Goal: Task Accomplishment & Management: Complete application form

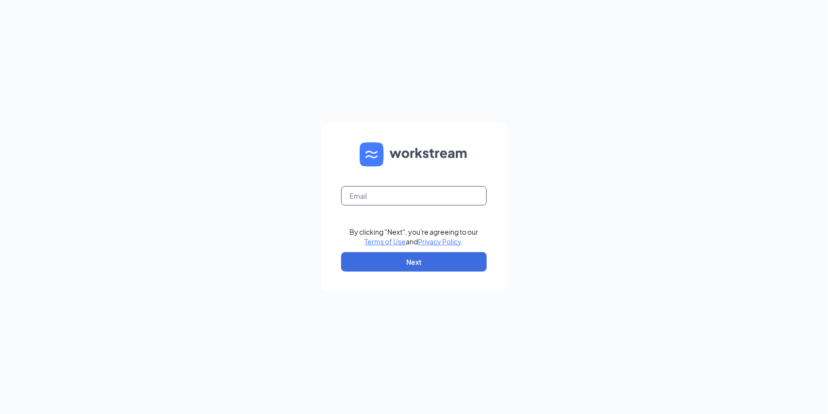
click at [383, 189] on input "text" at bounding box center [414, 195] width 146 height 19
type input "la3602@pjunited.com"
click at [393, 257] on button "Next" at bounding box center [414, 261] width 146 height 19
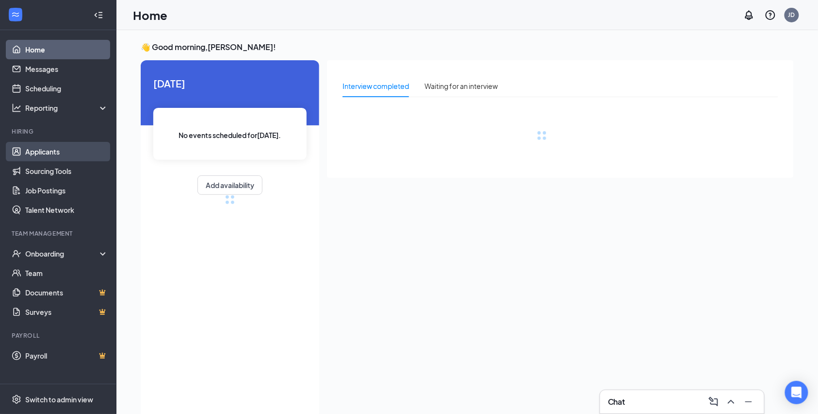
click at [45, 152] on link "Applicants" at bounding box center [66, 151] width 83 height 19
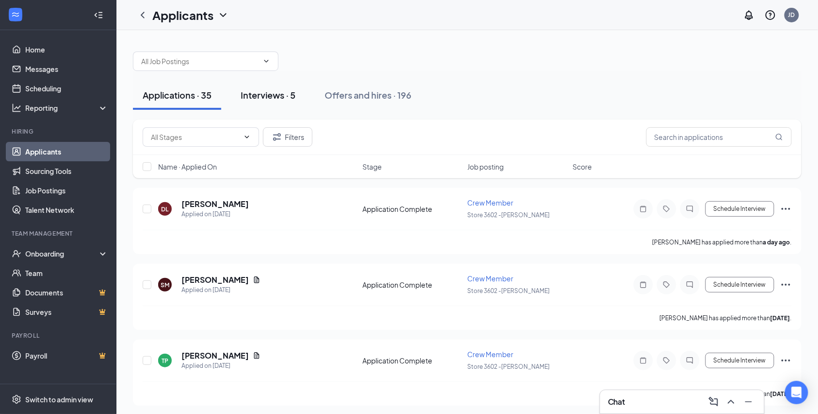
click at [269, 98] on div "Interviews · 5" at bounding box center [268, 95] width 55 height 12
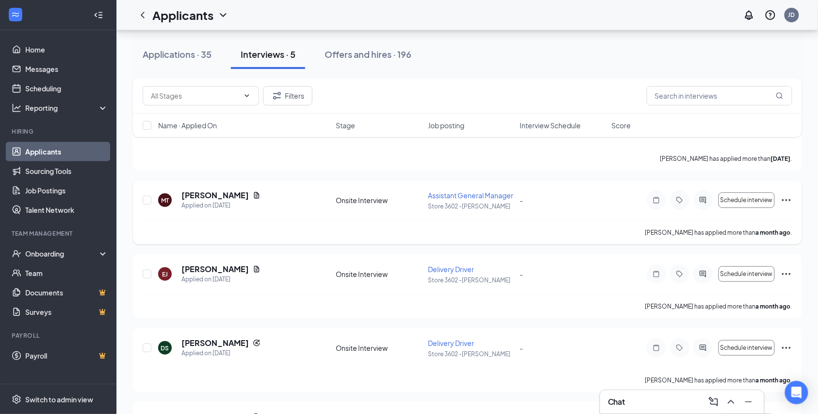
scroll to position [17, 0]
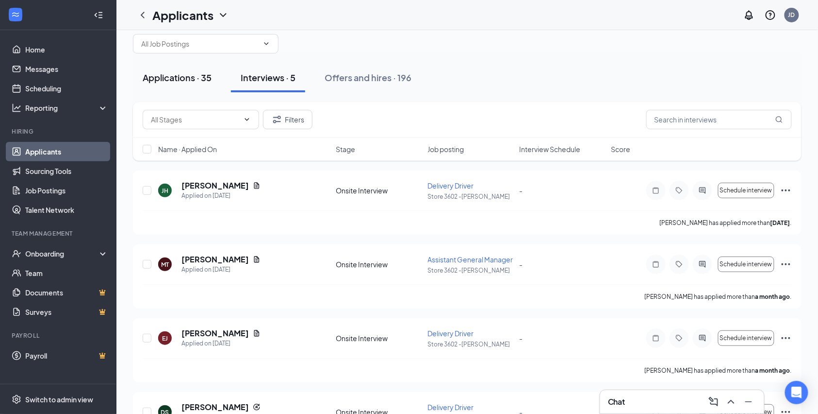
click at [193, 76] on div "Applications · 35" at bounding box center [177, 77] width 69 height 12
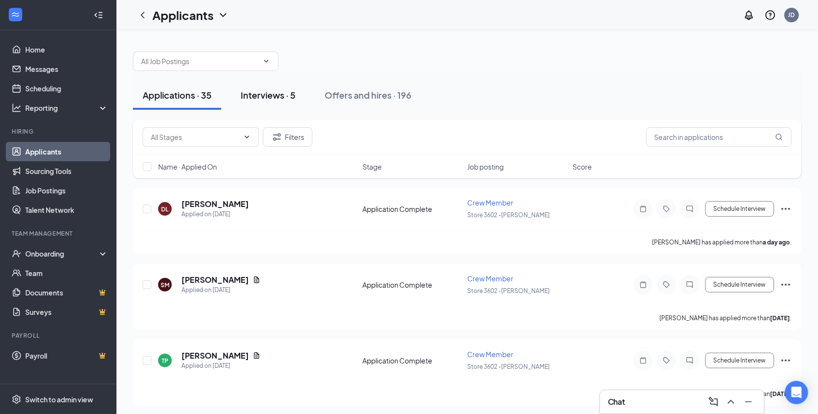
click at [276, 94] on div "Interviews · 5" at bounding box center [268, 95] width 55 height 12
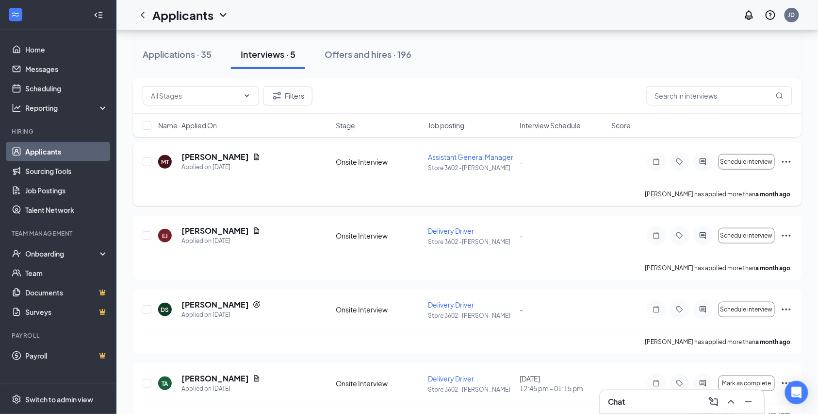
scroll to position [82, 0]
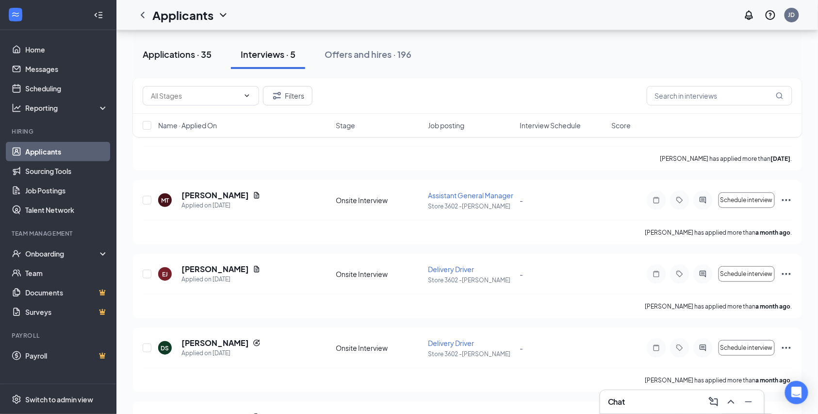
click at [201, 56] on div "Applications · 35" at bounding box center [177, 54] width 69 height 12
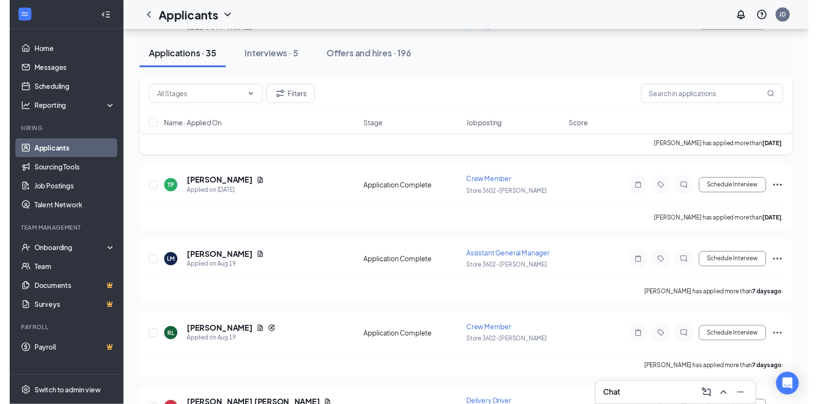
scroll to position [194, 0]
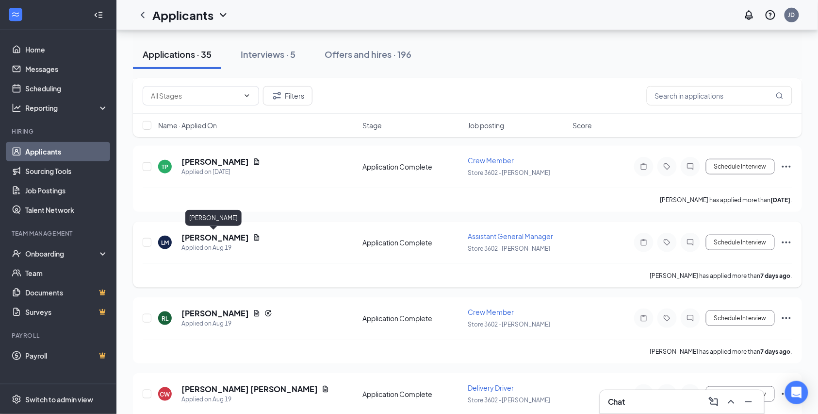
click at [228, 235] on h5 "[PERSON_NAME]" at bounding box center [215, 237] width 67 height 11
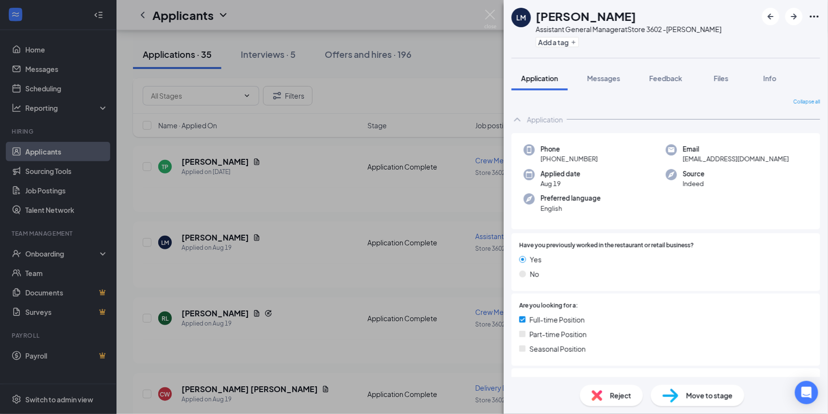
click at [363, 269] on div "[PERSON_NAME] Assistant General Manager at Store 3602 -[PERSON_NAME] Add a tag …" at bounding box center [414, 207] width 828 height 414
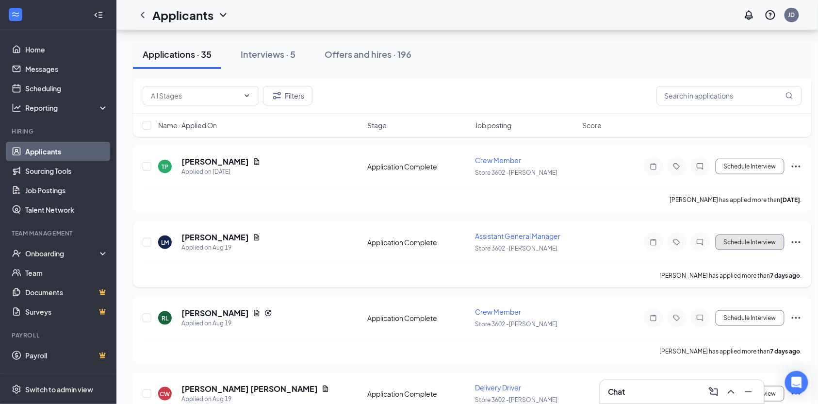
click at [760, 245] on button "Schedule Interview" at bounding box center [750, 242] width 69 height 16
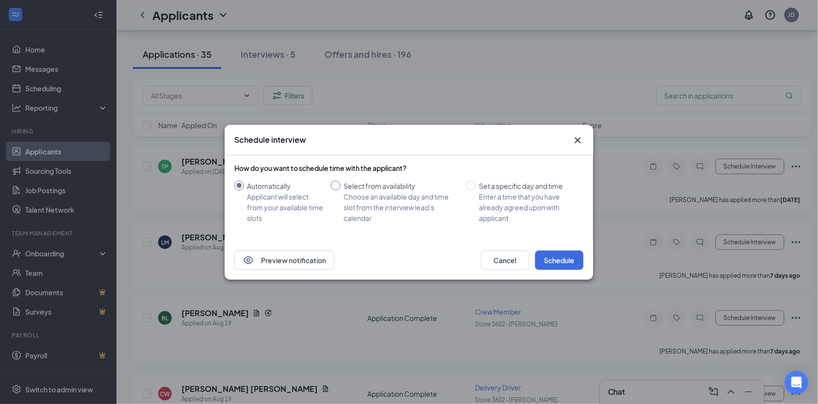
click at [338, 186] on input "Select from availability Choose an available day and time slot from the intervi…" at bounding box center [336, 186] width 10 height 10
radio input "true"
radio input "false"
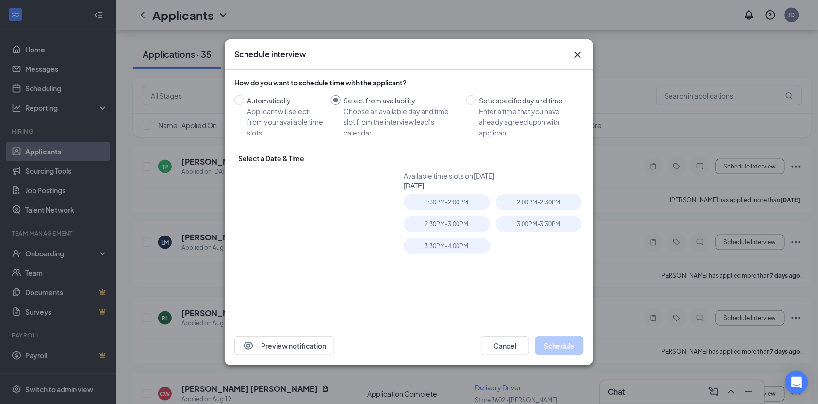
type input "[DATE]"
click at [518, 342] on button "Cancel" at bounding box center [505, 345] width 49 height 19
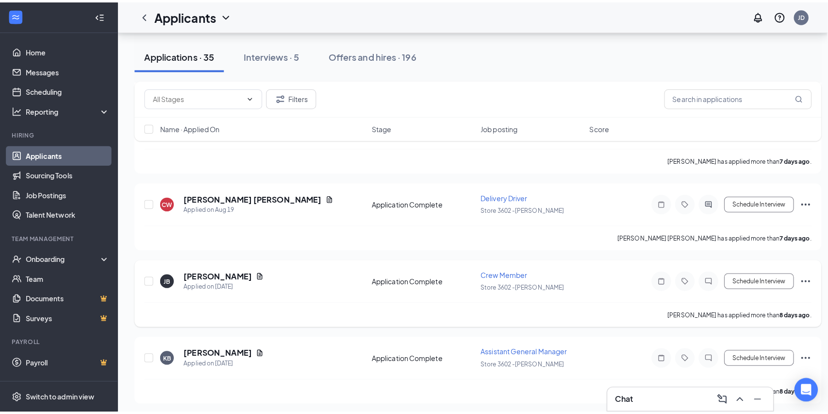
scroll to position [453, 0]
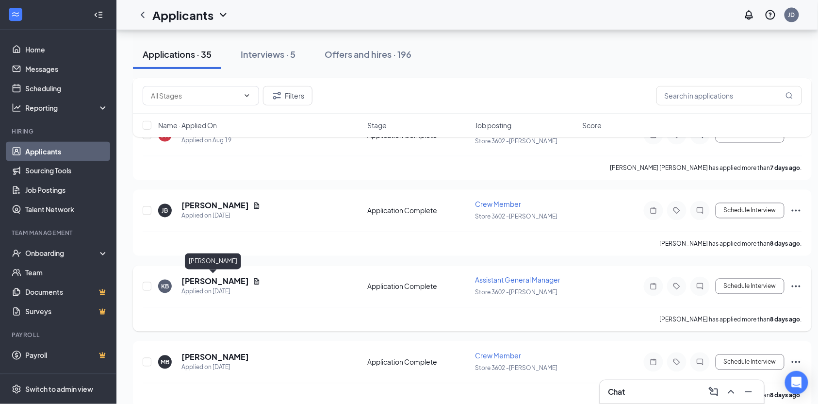
click at [220, 281] on h5 "[PERSON_NAME]" at bounding box center [215, 281] width 67 height 11
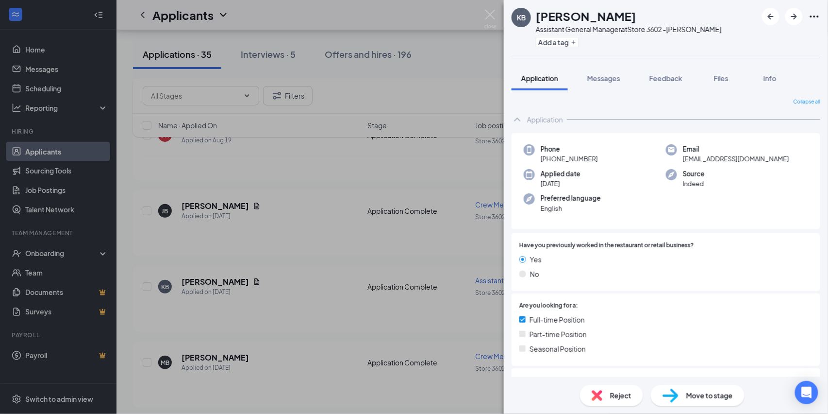
click at [318, 237] on div "KB [PERSON_NAME] Assistant General Manager at Store 3602 -[PERSON_NAME] Add a t…" at bounding box center [414, 207] width 828 height 414
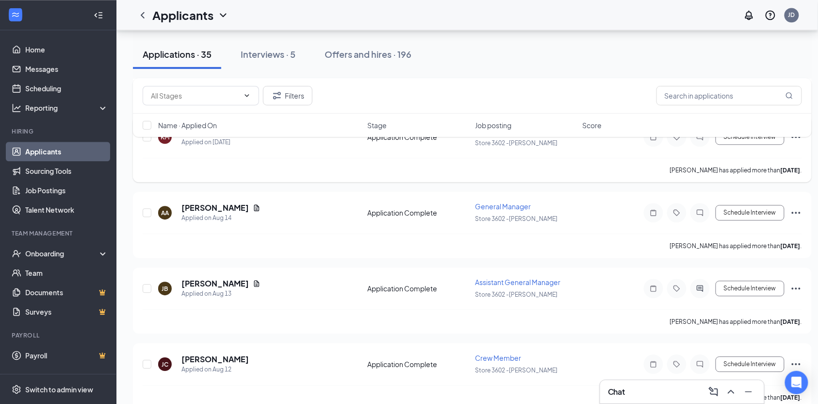
scroll to position [777, 0]
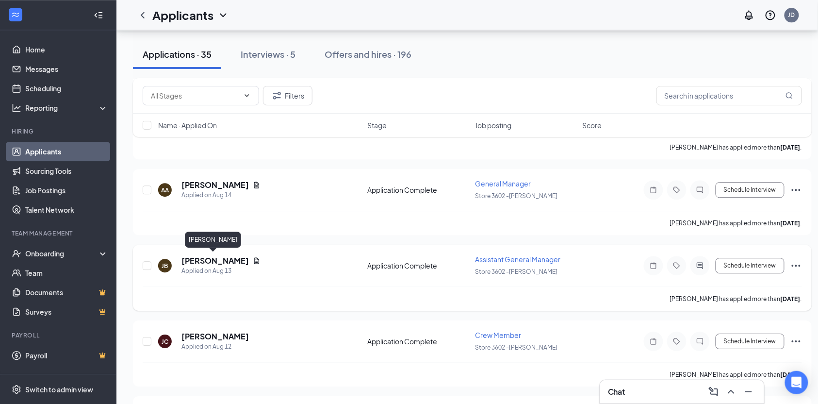
click at [228, 255] on h5 "[PERSON_NAME]" at bounding box center [215, 260] width 67 height 11
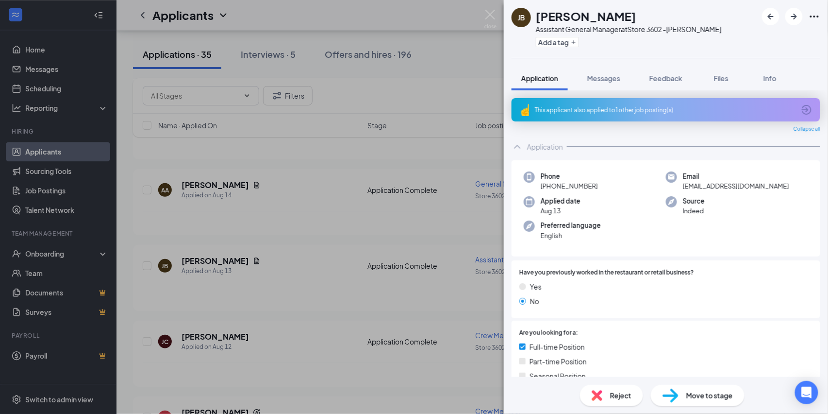
click at [314, 277] on div "[PERSON_NAME] Assistant General Manager at Store 3602 -[PERSON_NAME] Add a tag …" at bounding box center [414, 207] width 828 height 414
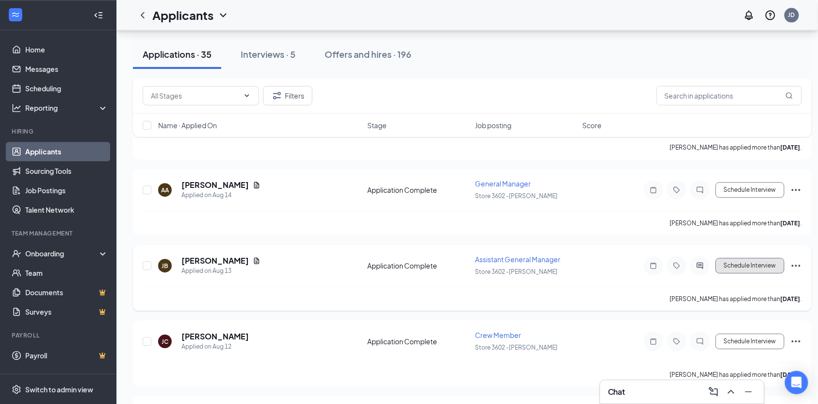
click at [742, 263] on button "Schedule Interview" at bounding box center [750, 266] width 69 height 16
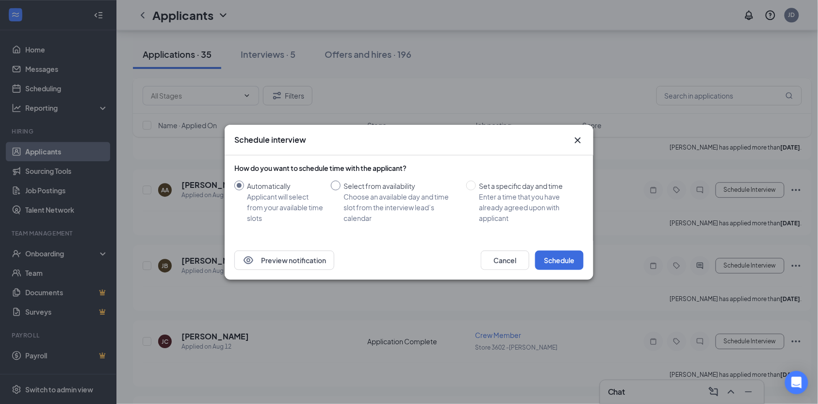
click at [357, 200] on div "Choose an available day and time slot from the interview lead’s calendar" at bounding box center [401, 207] width 115 height 32
click at [341, 190] on input "Select from availability Choose an available day and time slot from the intervi…" at bounding box center [336, 186] width 10 height 10
radio input "true"
radio input "false"
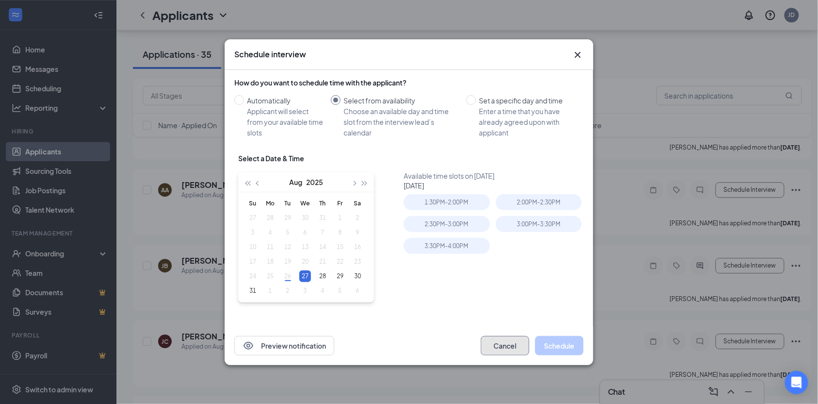
click at [503, 338] on button "Cancel" at bounding box center [505, 345] width 49 height 19
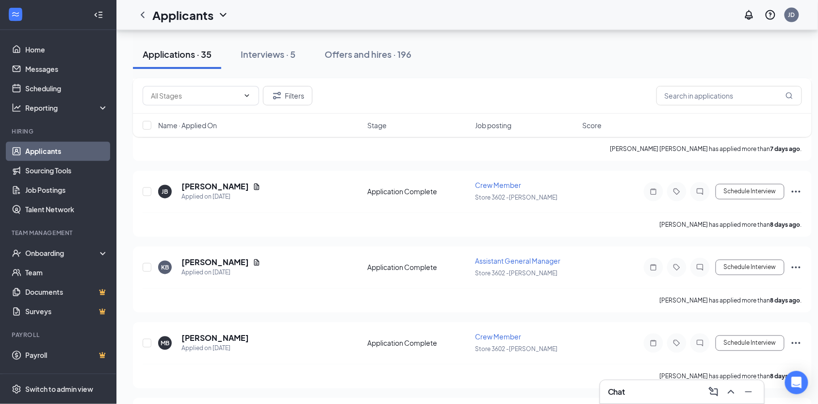
scroll to position [453, 0]
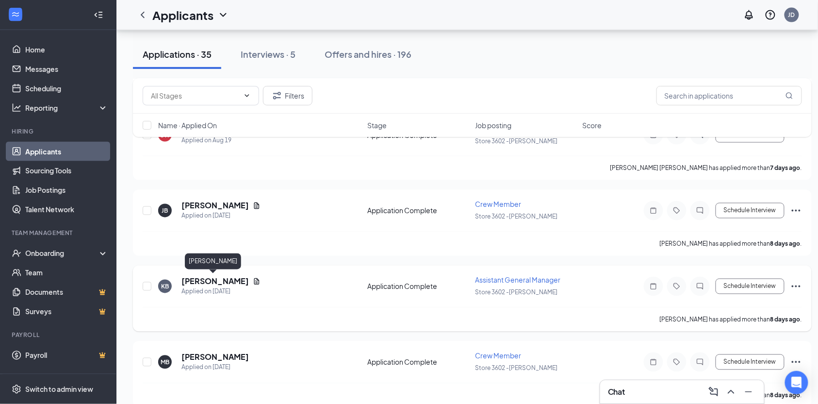
click at [218, 276] on h5 "[PERSON_NAME]" at bounding box center [215, 281] width 67 height 11
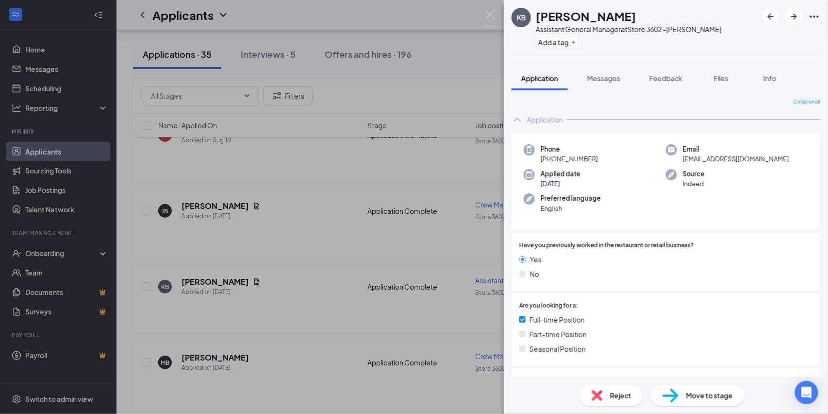
click at [303, 245] on div "KB [PERSON_NAME] Assistant General Manager at Store 3602 -[PERSON_NAME] Add a t…" at bounding box center [414, 207] width 828 height 414
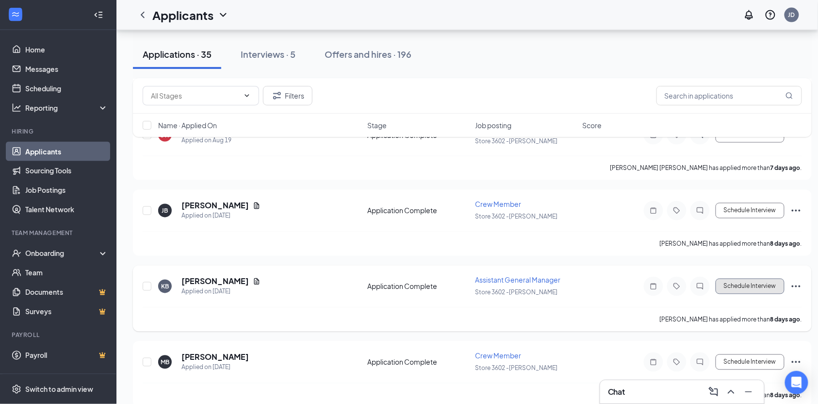
click at [735, 287] on button "Schedule Interview" at bounding box center [750, 287] width 69 height 16
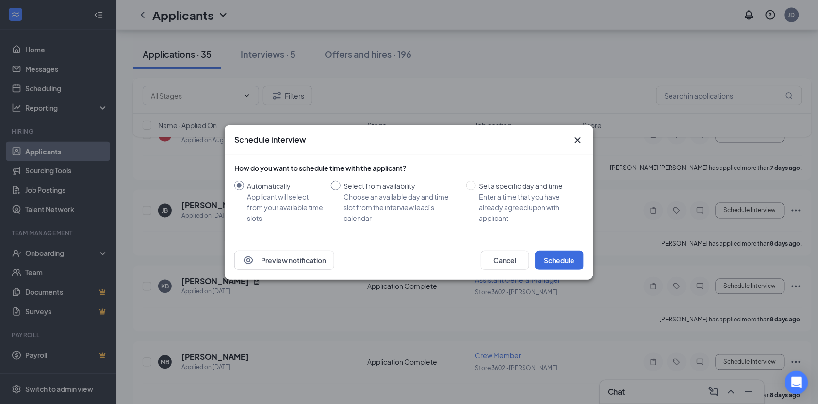
click at [348, 193] on div "Choose an available day and time slot from the interview lead’s calendar" at bounding box center [401, 207] width 115 height 32
click at [341, 190] on input "Select from availability Choose an available day and time slot from the intervi…" at bounding box center [336, 186] width 10 height 10
radio input "true"
radio input "false"
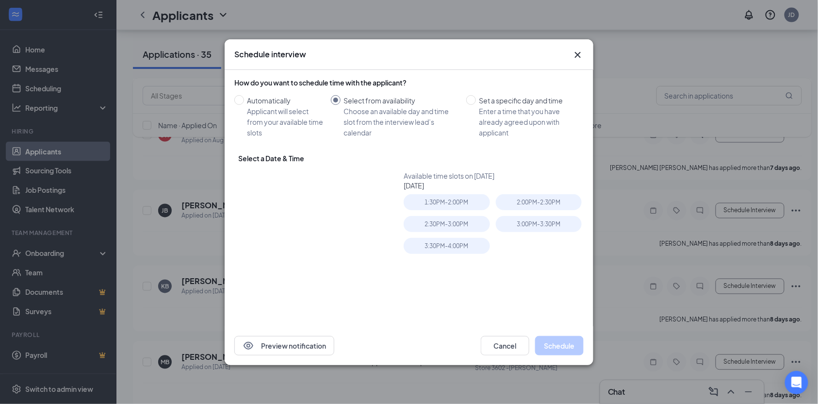
type input "[DATE]"
click at [458, 249] on div "3:30PM - 4:00PM" at bounding box center [447, 246] width 86 height 16
click at [552, 344] on button "Schedule" at bounding box center [559, 345] width 49 height 19
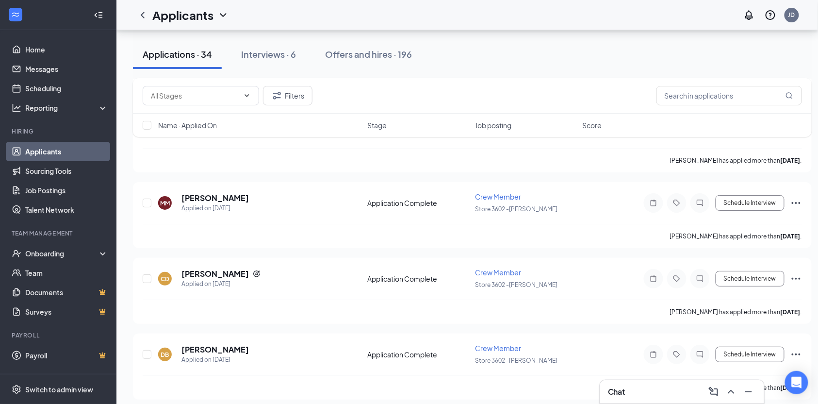
scroll to position [1165, 0]
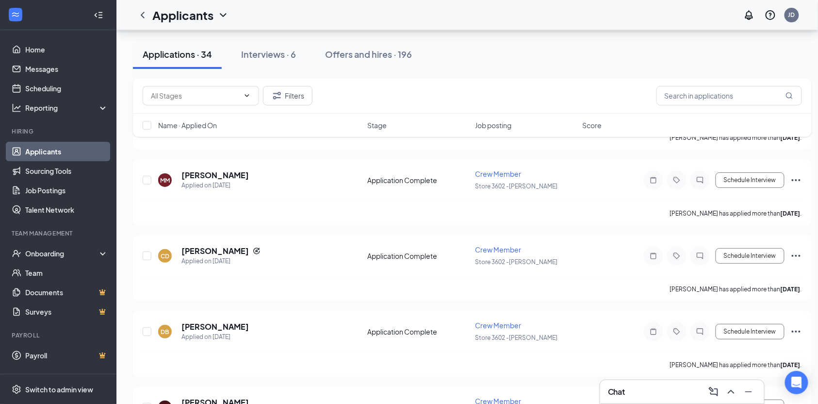
click at [501, 125] on span "Job posting" at bounding box center [493, 125] width 36 height 10
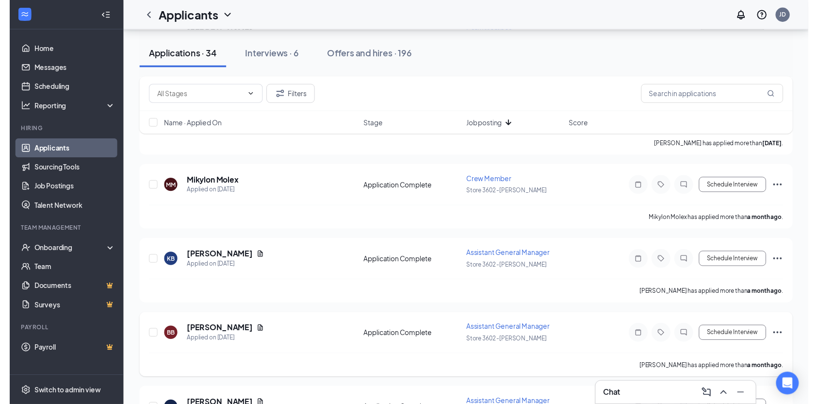
scroll to position [2282, 0]
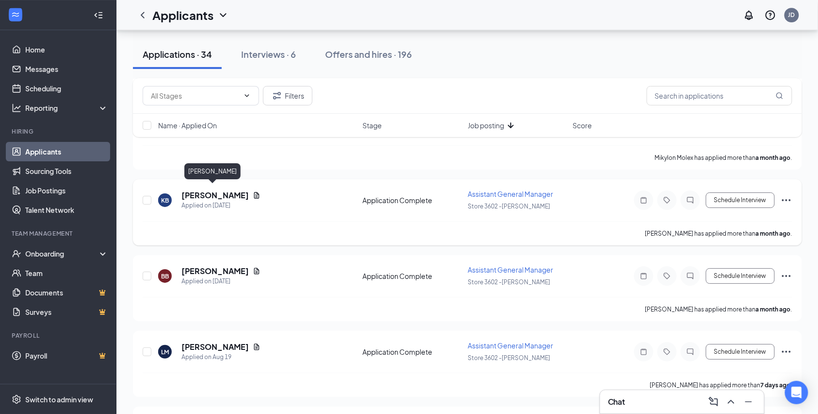
click at [202, 190] on h5 "[PERSON_NAME]" at bounding box center [215, 195] width 67 height 11
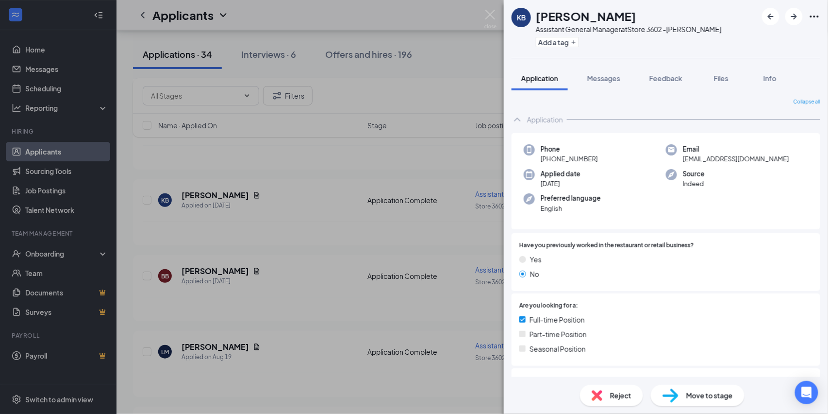
click at [261, 203] on div "KB [PERSON_NAME] Assistant General Manager at Store 3602 -[PERSON_NAME] a tag A…" at bounding box center [414, 207] width 828 height 414
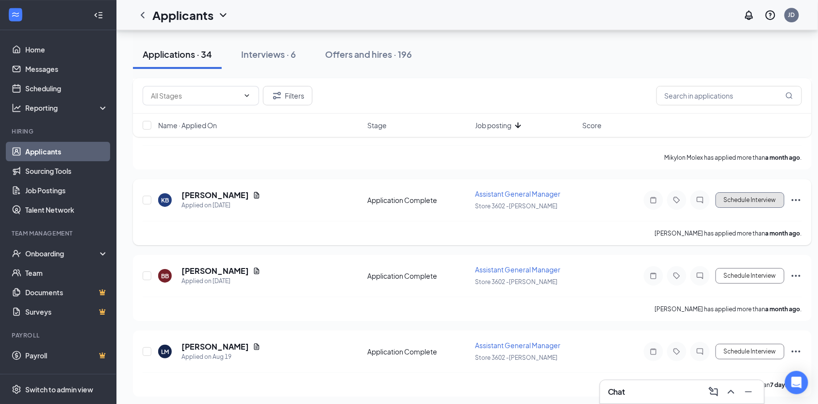
click at [721, 195] on button "Schedule Interview" at bounding box center [750, 200] width 69 height 16
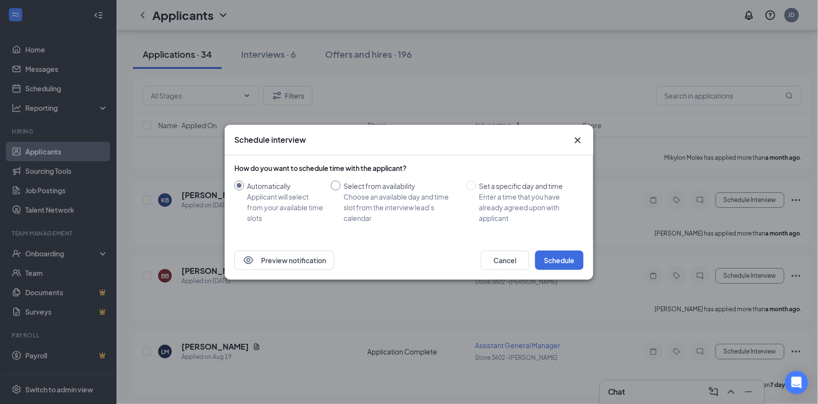
click at [375, 193] on div "Choose an available day and time slot from the interview lead’s calendar" at bounding box center [401, 207] width 115 height 32
click at [341, 190] on input "Select from availability Choose an available day and time slot from the intervi…" at bounding box center [336, 186] width 10 height 10
radio input "true"
radio input "false"
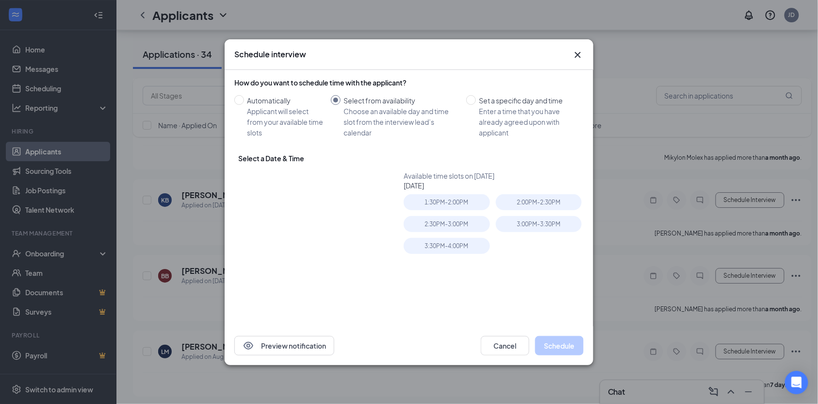
type input "[DATE]"
click at [530, 224] on div "3:00PM - 3:30PM" at bounding box center [539, 224] width 86 height 16
click at [559, 348] on button "Schedule" at bounding box center [559, 345] width 49 height 19
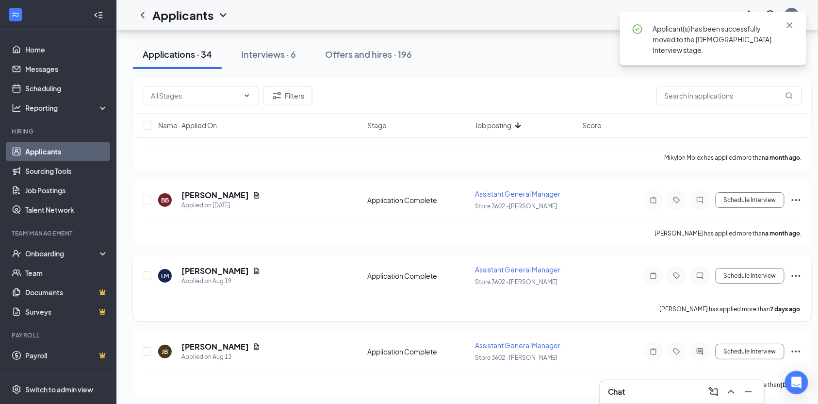
scroll to position [2282, 0]
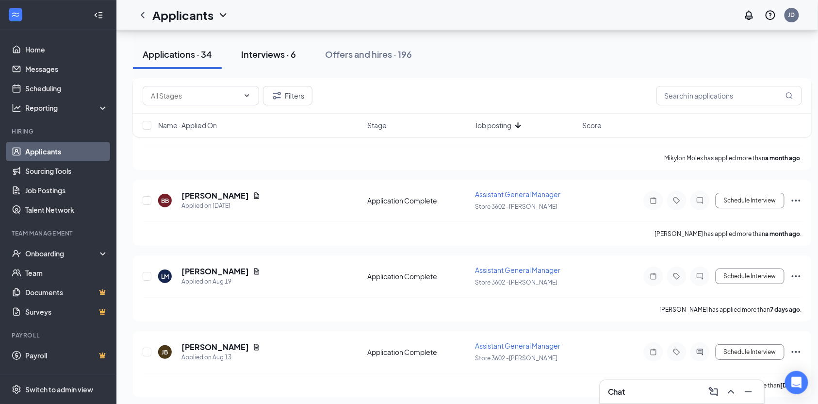
click at [283, 55] on div "Interviews · 6" at bounding box center [268, 54] width 55 height 12
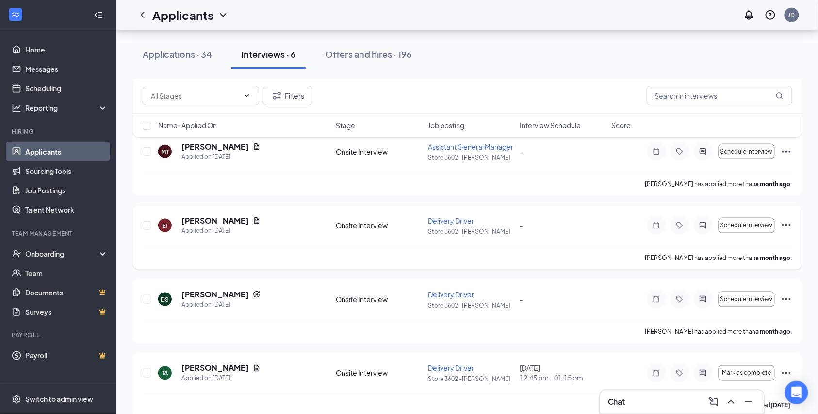
scroll to position [294, 0]
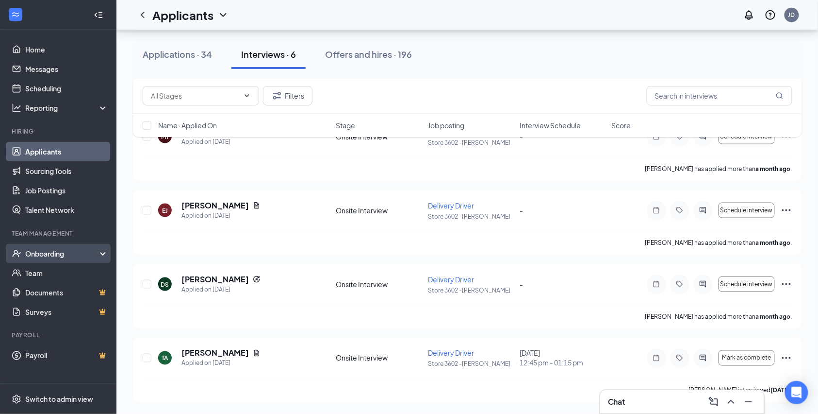
click at [48, 255] on div "Onboarding" at bounding box center [62, 254] width 75 height 10
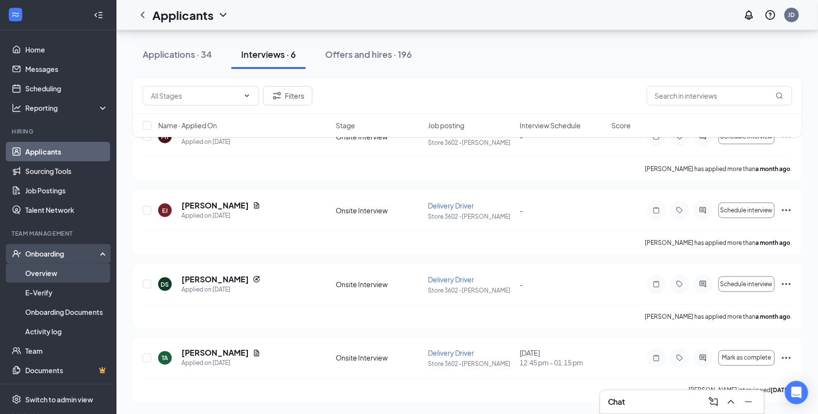
click at [43, 276] on link "Overview" at bounding box center [66, 272] width 83 height 19
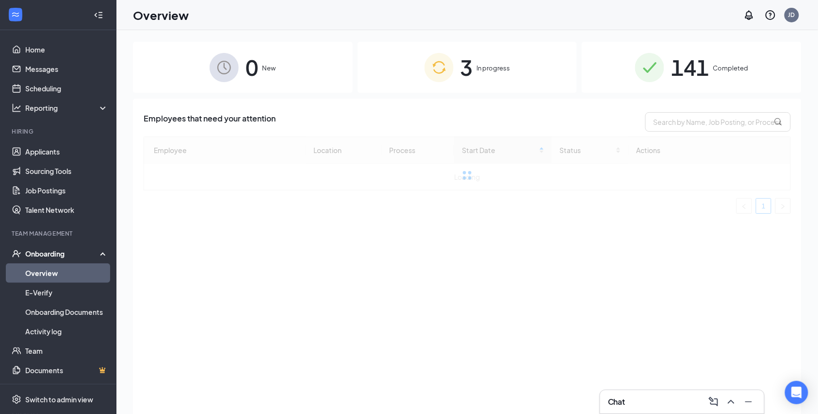
click at [443, 79] on img at bounding box center [439, 67] width 29 height 29
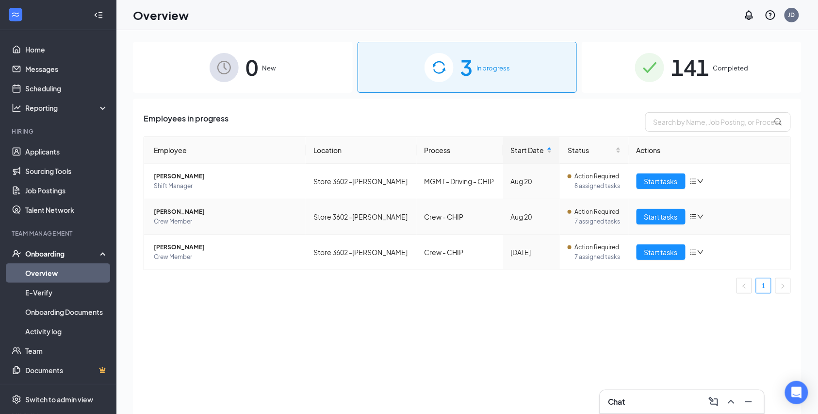
click at [201, 214] on span "[PERSON_NAME]" at bounding box center [226, 212] width 144 height 10
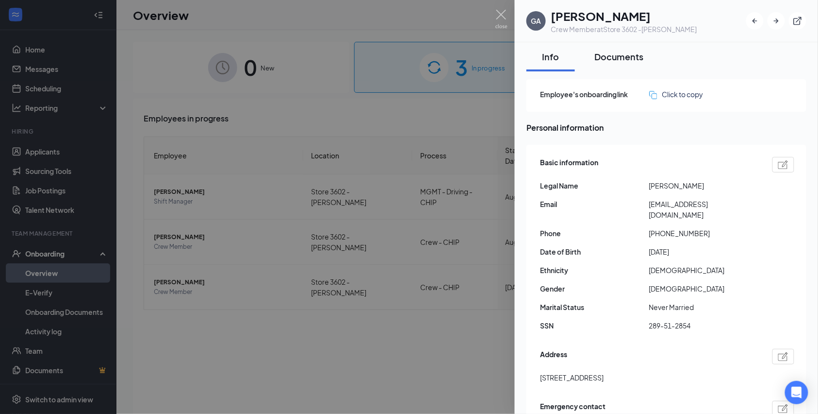
click at [618, 61] on div "Documents" at bounding box center [620, 56] width 50 height 12
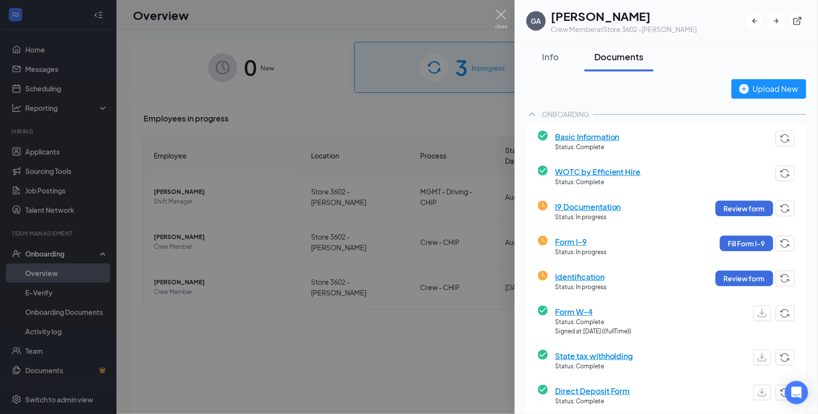
scroll to position [65, 0]
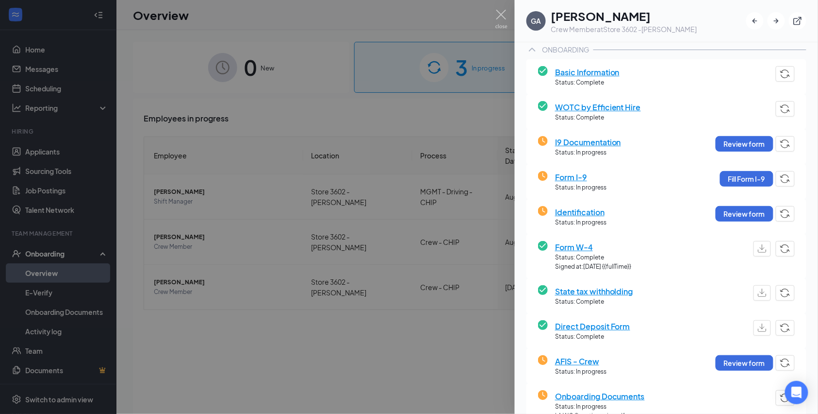
click at [371, 300] on div at bounding box center [409, 207] width 818 height 414
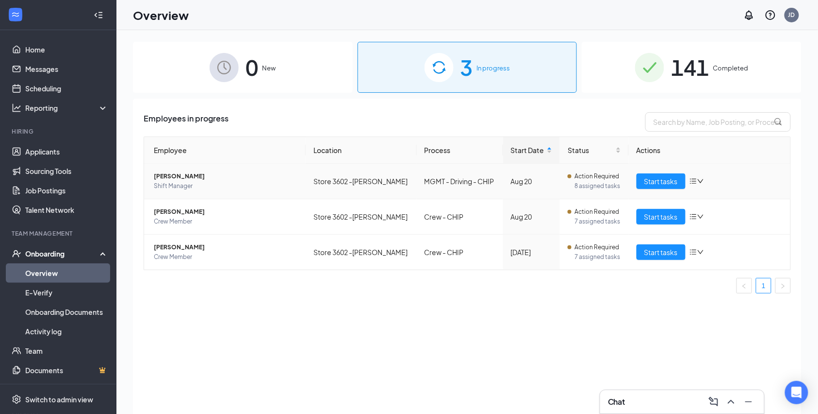
click at [197, 176] on span "[PERSON_NAME]" at bounding box center [226, 176] width 144 height 10
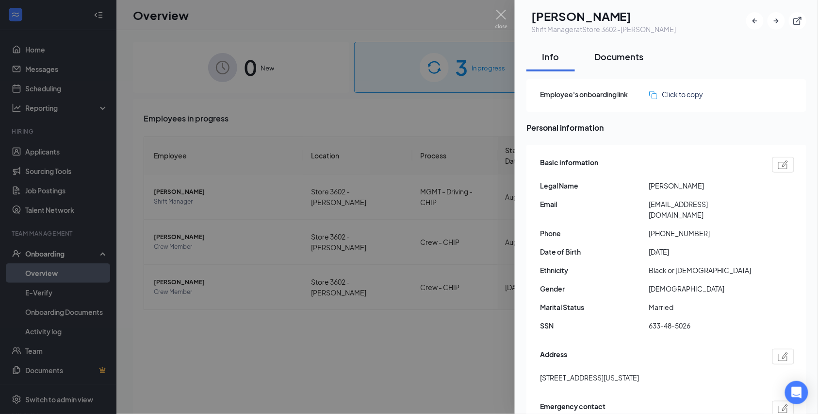
click at [600, 50] on div "Documents" at bounding box center [620, 56] width 50 height 12
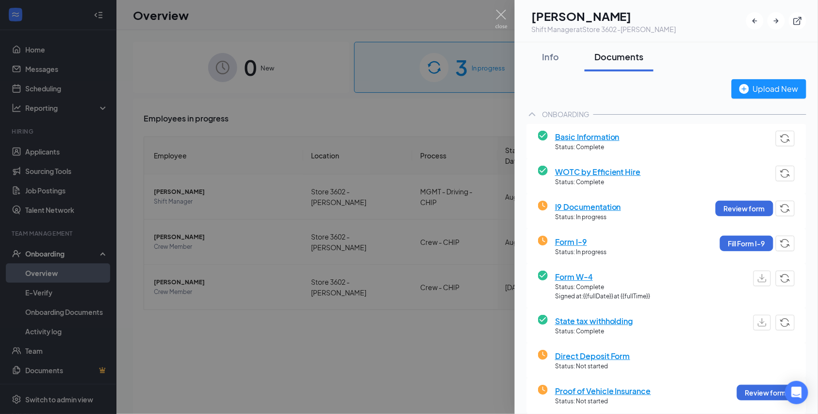
click at [587, 210] on span "I9 Documentation" at bounding box center [588, 206] width 66 height 12
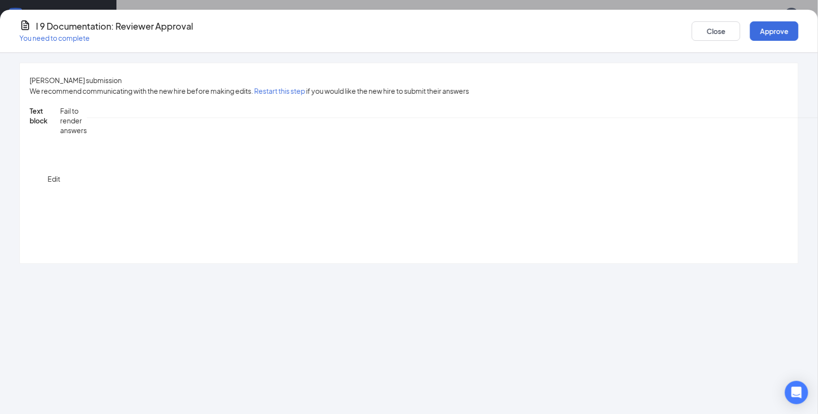
click at [692, 29] on button "Close" at bounding box center [716, 30] width 49 height 19
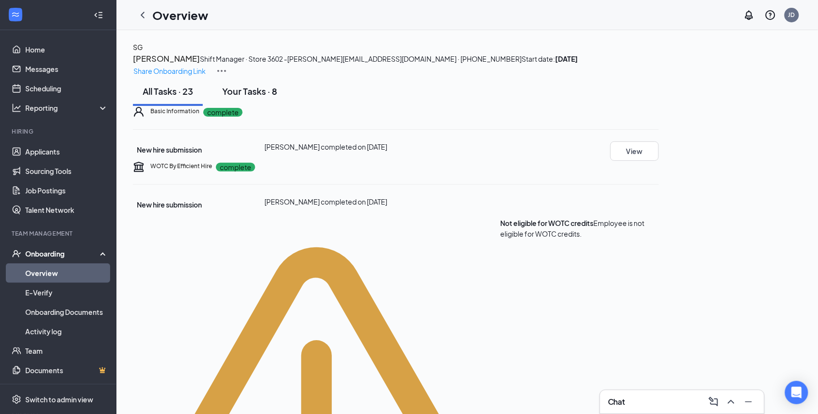
click at [239, 97] on div "Your Tasks · 8" at bounding box center [249, 91] width 55 height 12
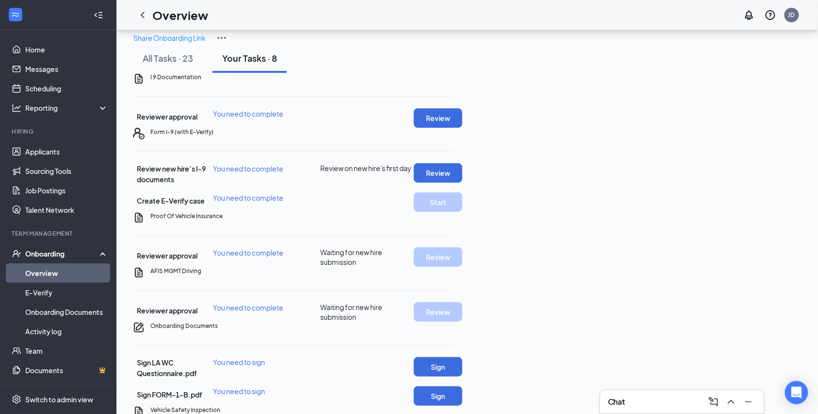
scroll to position [65, 0]
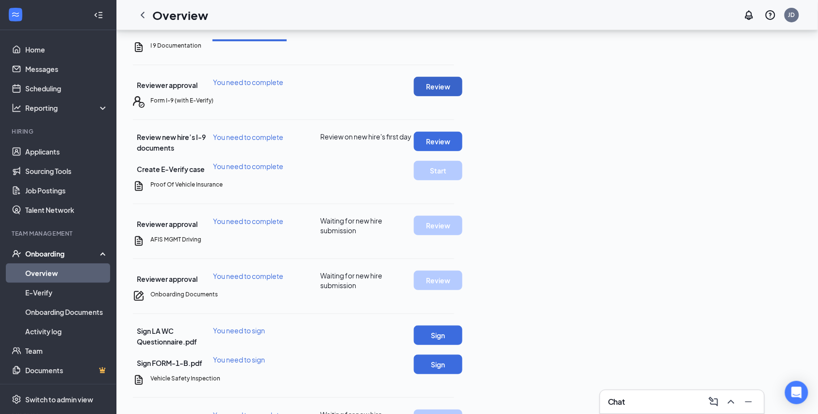
click at [463, 96] on button "Review" at bounding box center [438, 86] width 49 height 19
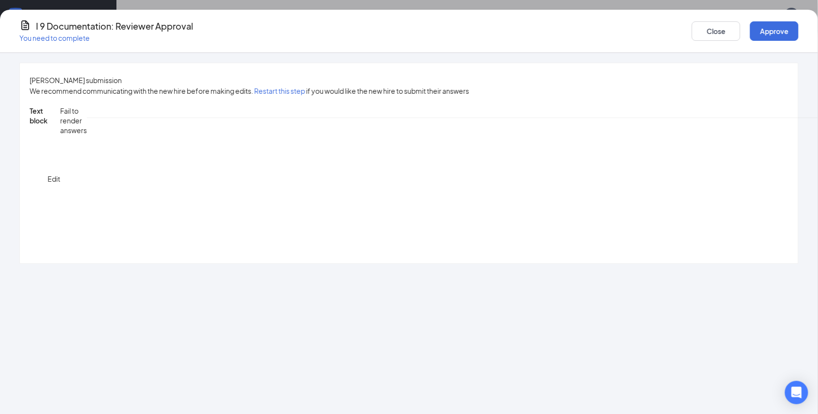
click at [130, 251] on div "Text block Edit Fail to render answers Image Edit Fail to render answers Please…" at bounding box center [409, 179] width 759 height 146
click at [180, 251] on div "Text block Edit Fail to render answers Image Edit Fail to render answers Please…" at bounding box center [409, 179] width 759 height 146
click at [692, 34] on button "Close" at bounding box center [716, 30] width 49 height 19
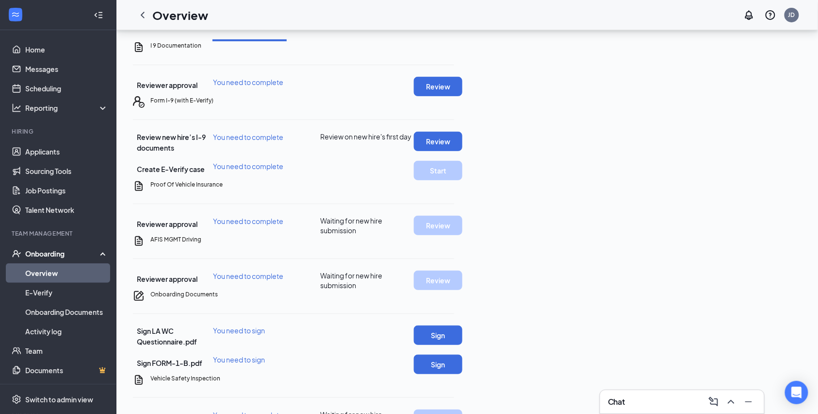
click at [181, 33] on div "All Tasks · 23" at bounding box center [168, 26] width 50 height 12
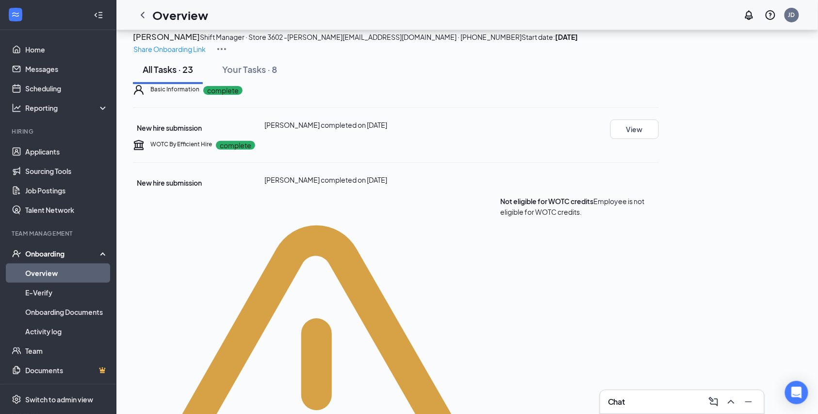
scroll to position [0, 0]
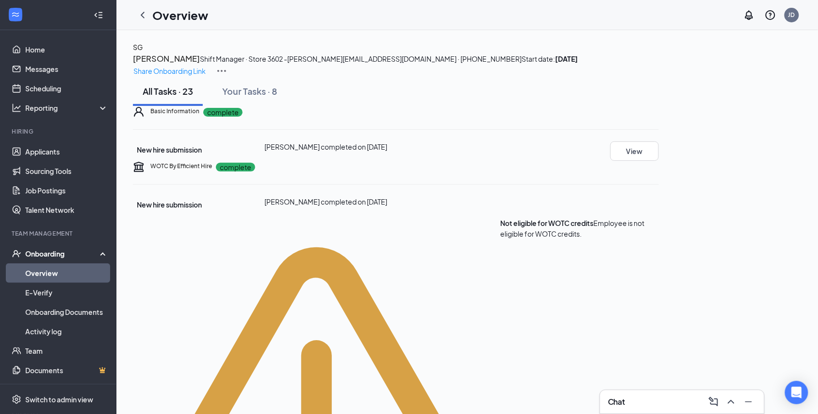
click at [49, 276] on link "Overview" at bounding box center [66, 272] width 83 height 19
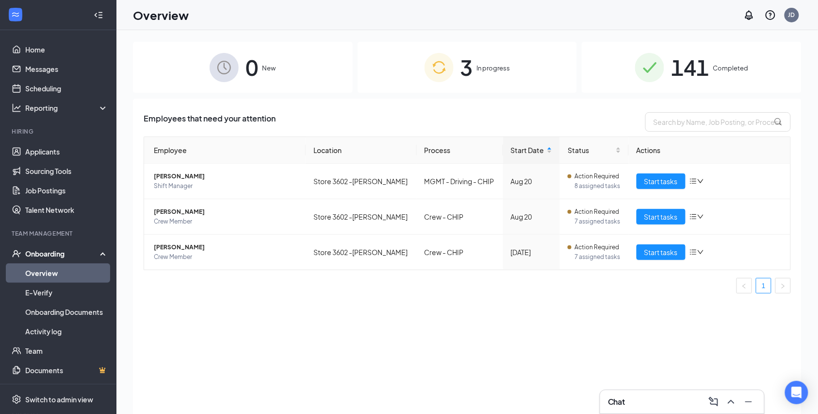
click at [442, 75] on img at bounding box center [439, 67] width 29 height 29
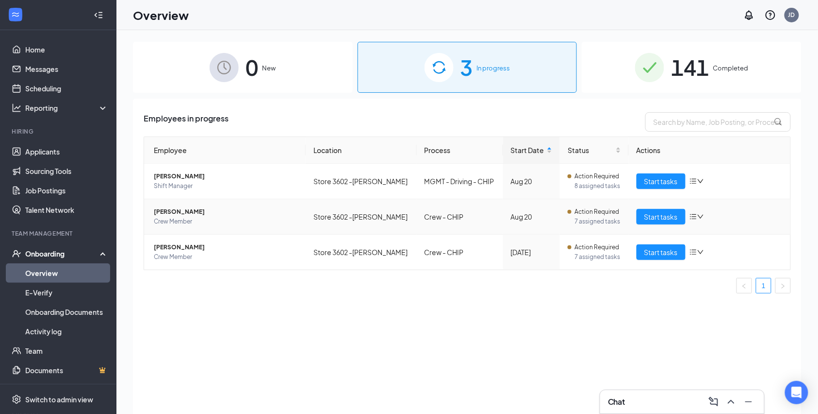
click at [209, 211] on span "[PERSON_NAME]" at bounding box center [226, 212] width 144 height 10
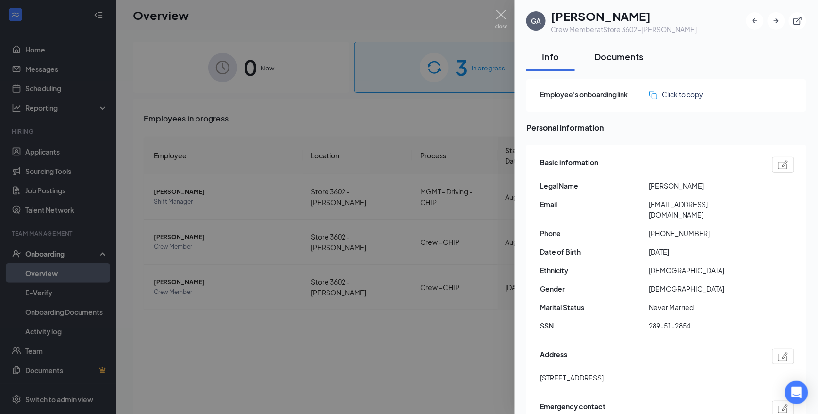
click at [621, 64] on button "Documents" at bounding box center [619, 56] width 69 height 29
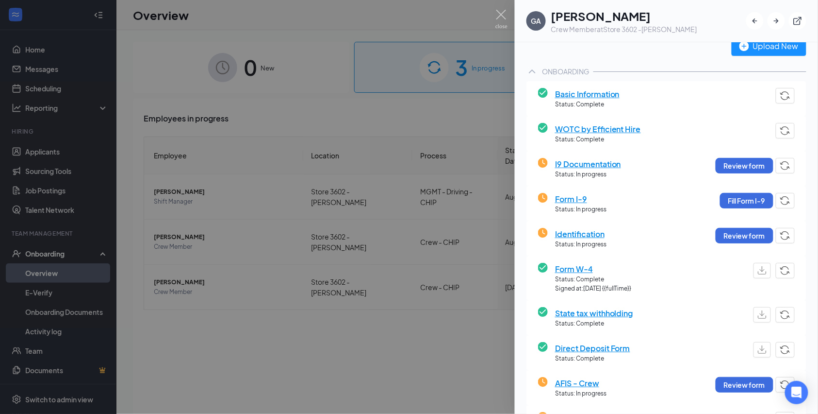
scroll to position [65, 0]
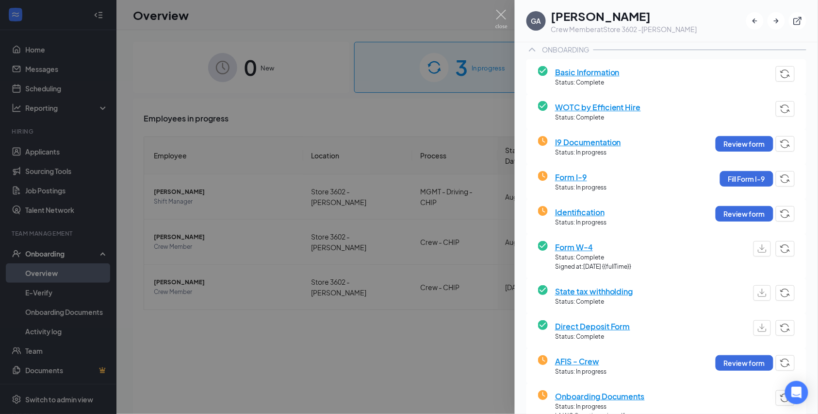
click at [600, 142] on span "I9 Documentation" at bounding box center [588, 142] width 66 height 12
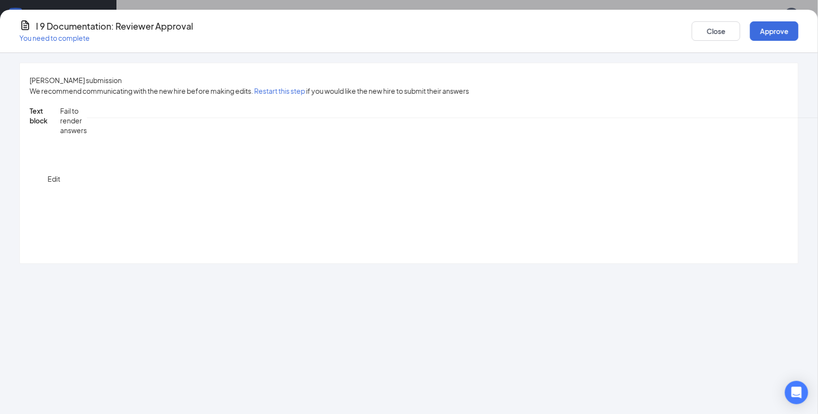
click at [750, 30] on button "Approve" at bounding box center [774, 30] width 49 height 19
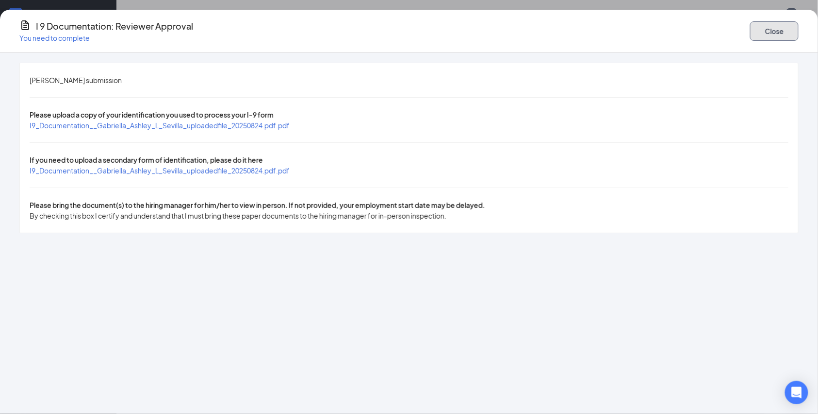
click at [750, 34] on button "Close" at bounding box center [774, 30] width 49 height 19
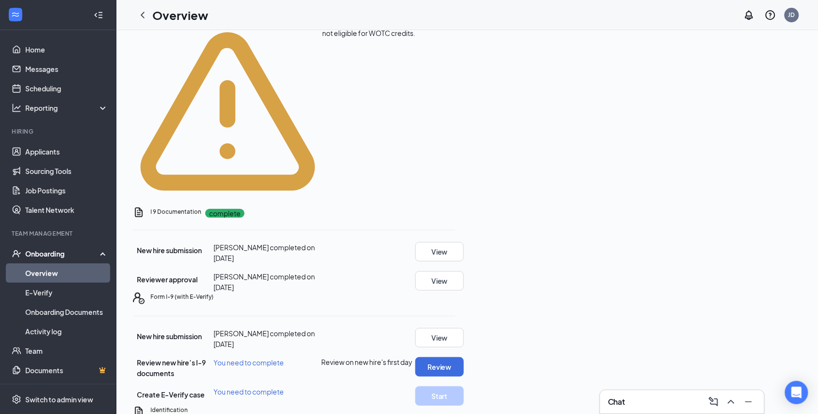
scroll to position [259, 0]
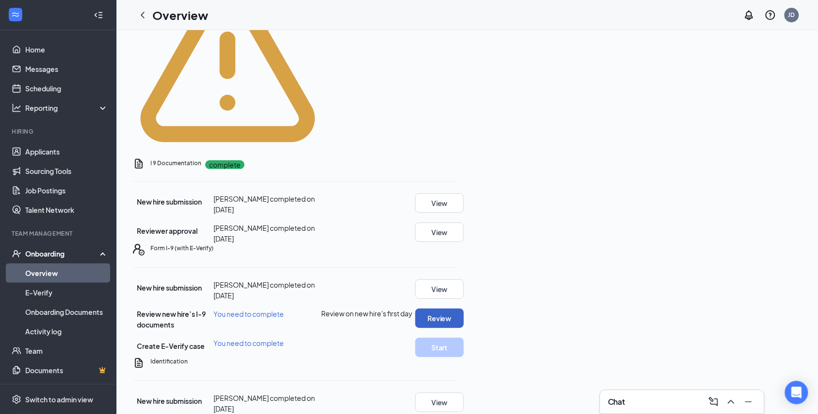
click at [464, 308] on button "Review" at bounding box center [440, 317] width 49 height 19
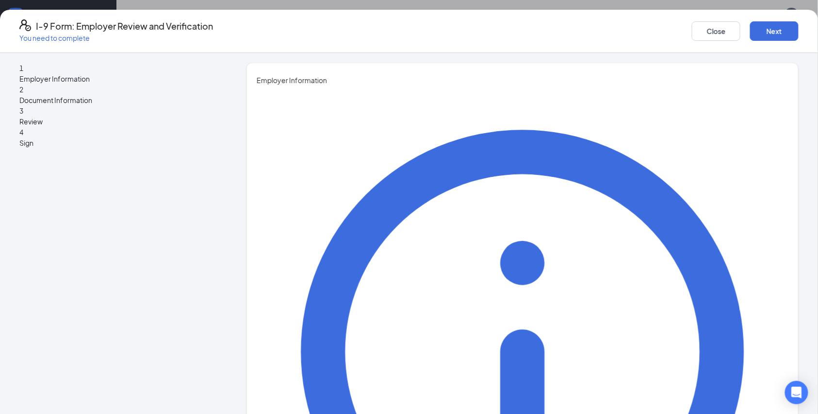
type input "Julio"
type input "Diaz"
type input "General Manager"
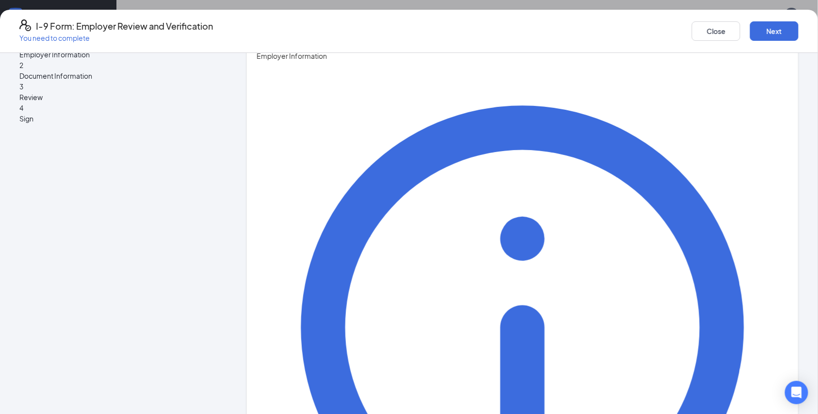
scroll to position [36, 0]
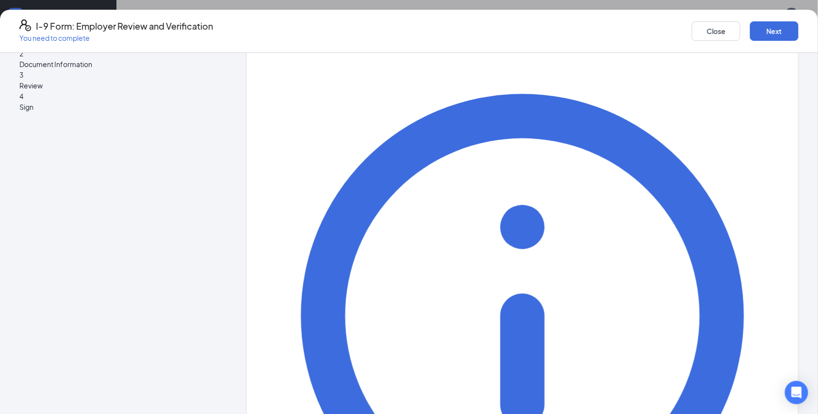
type input "LA3602@pjunited.com"
type input "2256058735"
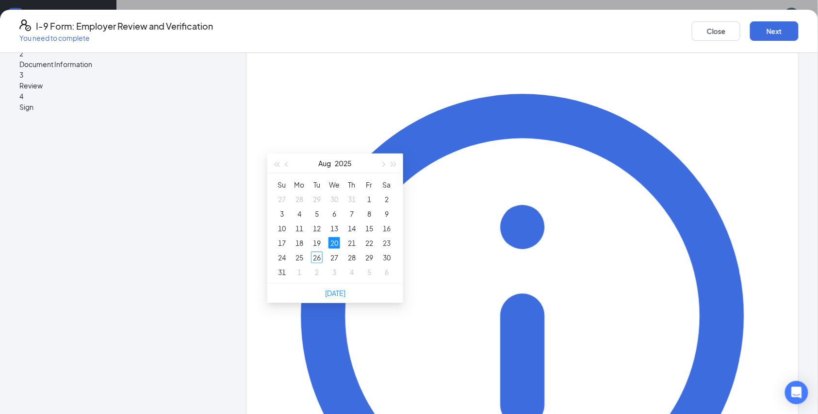
scroll to position [323, 0]
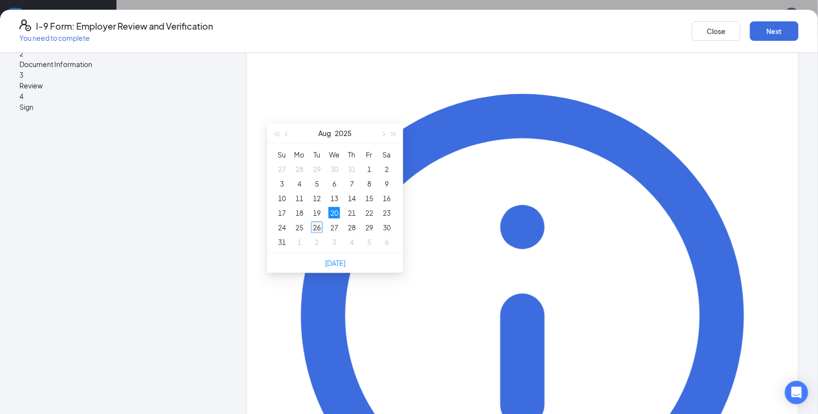
type input "08/26/2025"
click at [316, 226] on div "26" at bounding box center [317, 227] width 12 height 12
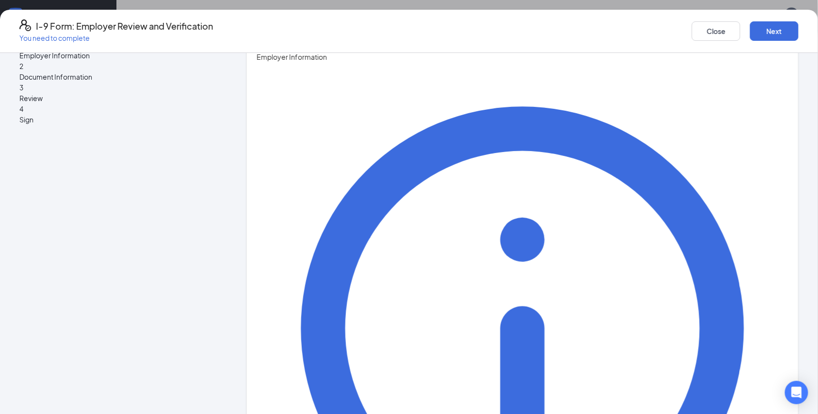
scroll to position [36, 0]
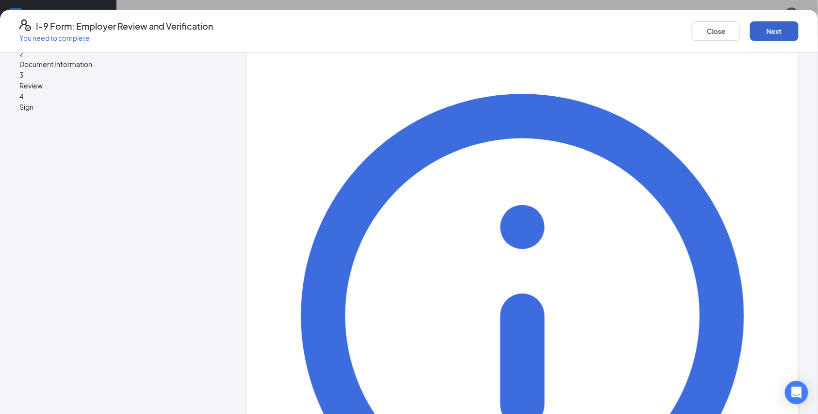
click at [750, 33] on button "Next" at bounding box center [774, 30] width 49 height 19
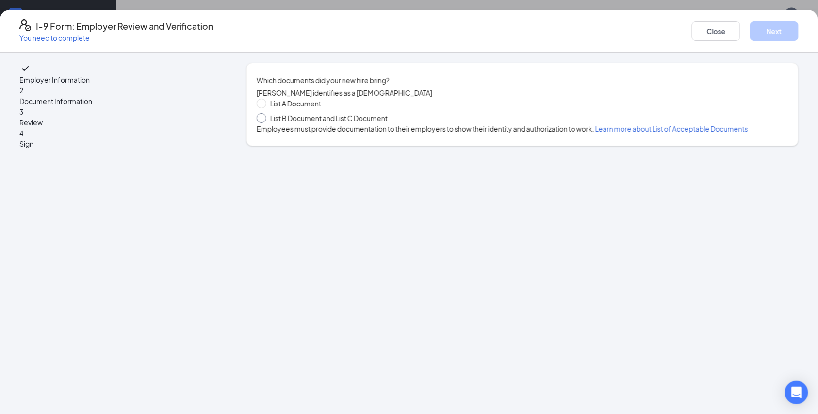
click at [267, 123] on span at bounding box center [262, 118] width 10 height 10
click at [264, 120] on input "List B Document and List C Document" at bounding box center [260, 116] width 7 height 7
radio input "true"
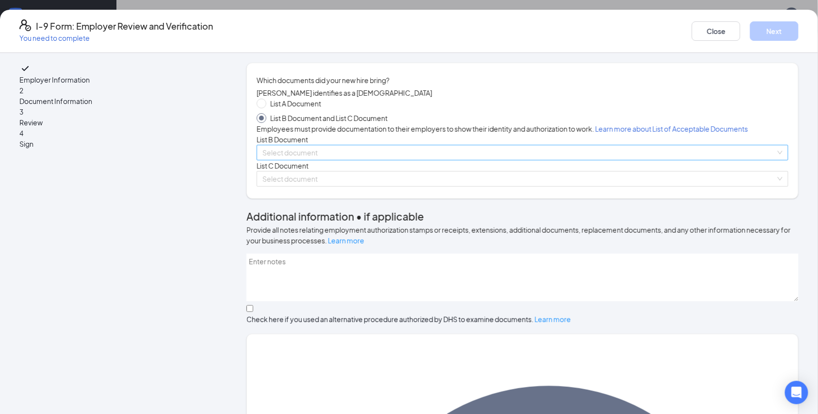
click at [303, 160] on input "search" at bounding box center [520, 152] width 514 height 15
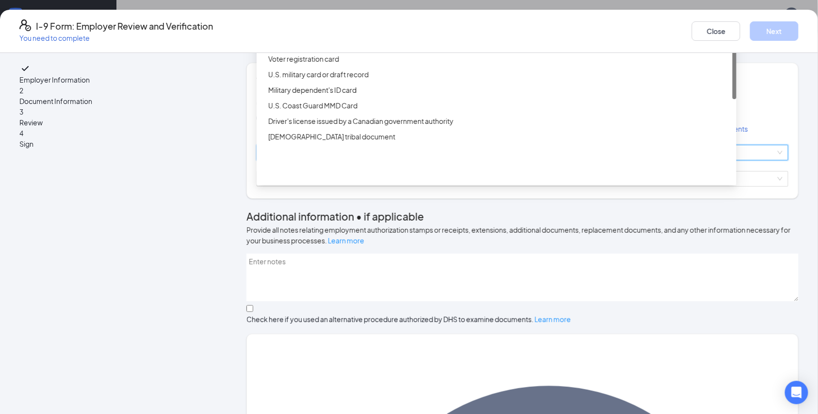
scroll to position [453, 0]
click at [344, 33] on div "ID Card issued by federal, state, or local government agency" at bounding box center [499, 27] width 463 height 11
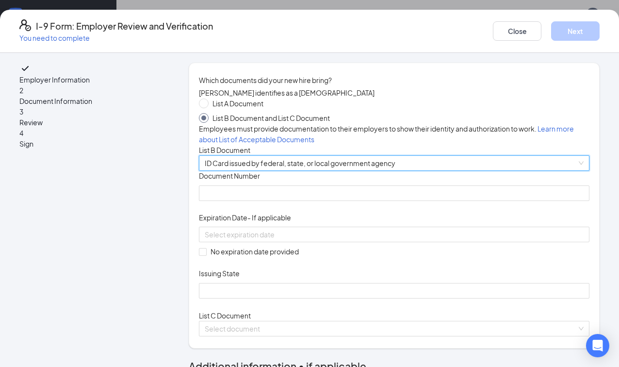
scroll to position [258, 0]
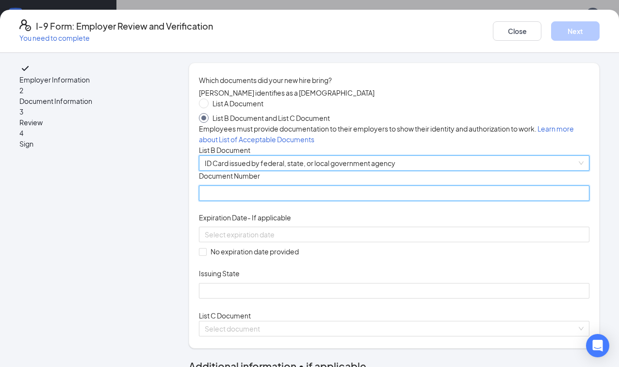
click at [249, 201] on input "Document Number" at bounding box center [394, 193] width 391 height 16
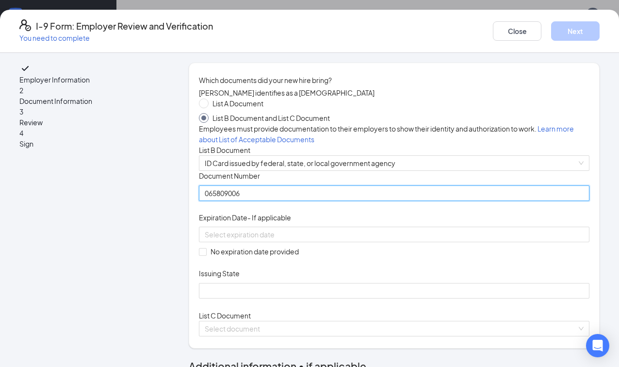
type input "065809006"
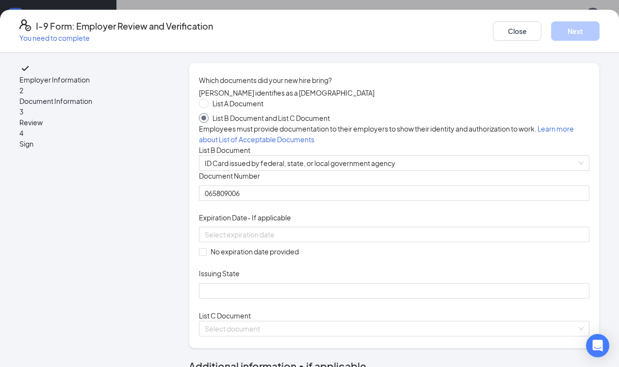
drag, startPoint x: 158, startPoint y: 258, endPoint x: 171, endPoint y: 262, distance: 13.7
click at [358, 240] on div at bounding box center [394, 234] width 379 height 11
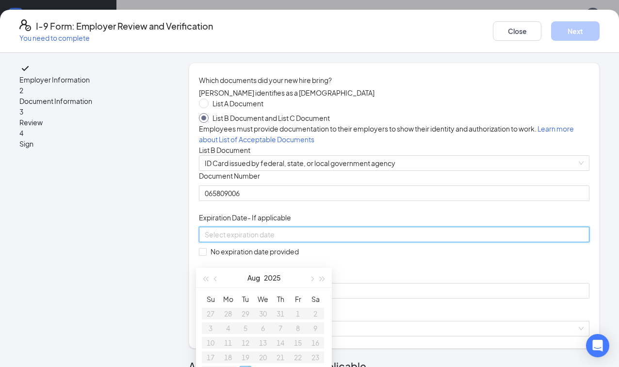
scroll to position [582, 0]
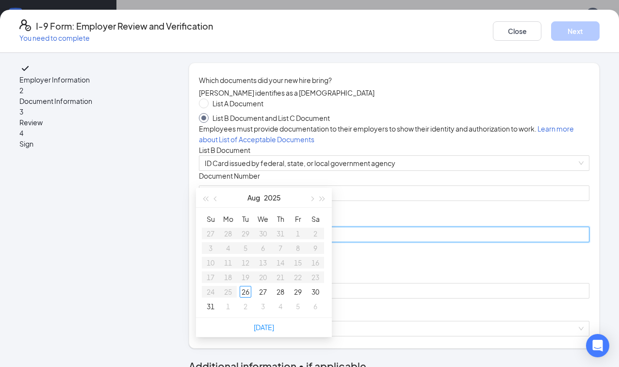
type input "08/28/2025"
click at [274, 197] on button "2025" at bounding box center [272, 197] width 17 height 19
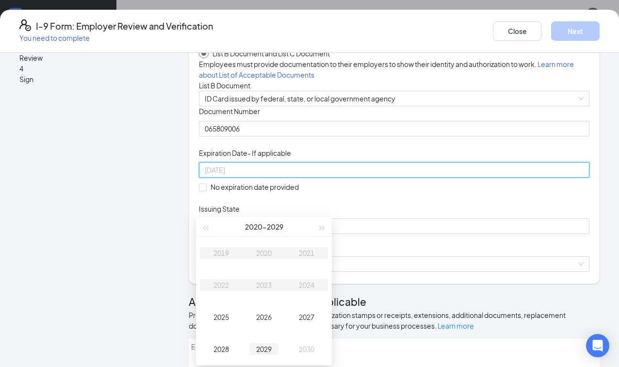
scroll to position [711, 0]
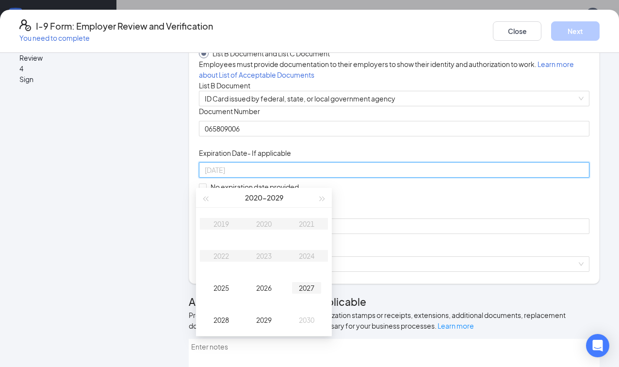
click at [309, 287] on div "2027" at bounding box center [306, 288] width 29 height 12
type input "09/04/2027"
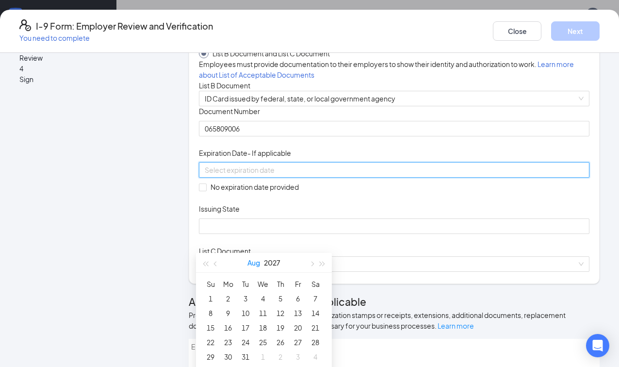
click at [251, 263] on button "Aug" at bounding box center [254, 262] width 13 height 19
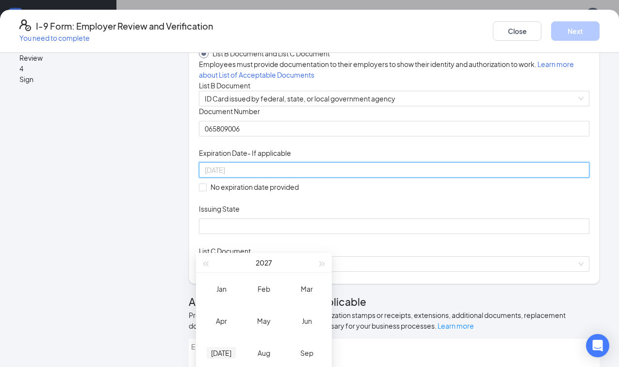
click at [222, 354] on div "Jul" at bounding box center [221, 353] width 29 height 12
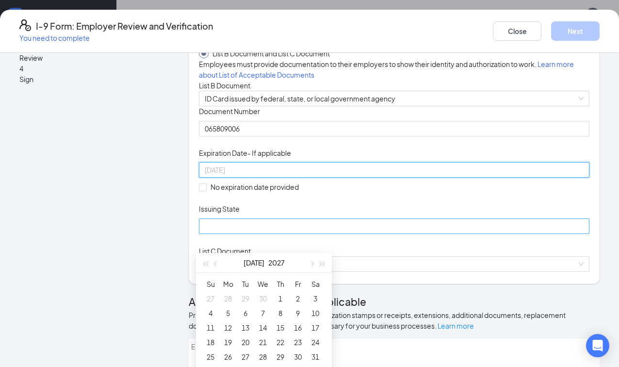
type input "07/09/2027"
type input "07/21/2027"
click at [265, 342] on div "21" at bounding box center [263, 342] width 12 height 12
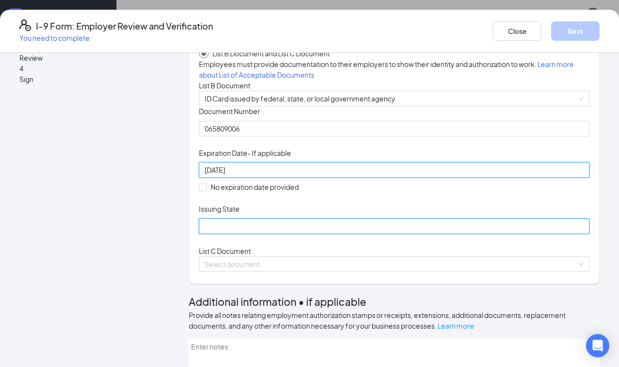
click at [291, 234] on input "Issuing State" at bounding box center [394, 226] width 391 height 16
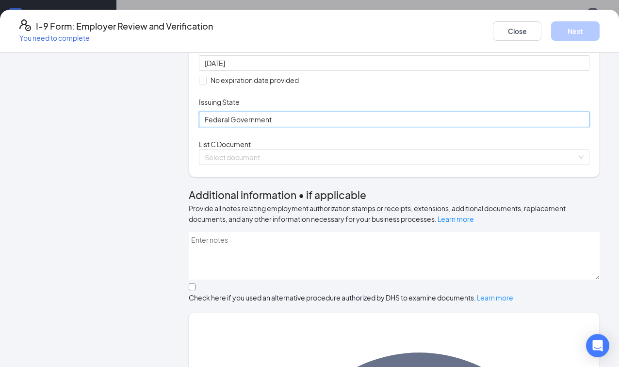
scroll to position [194, 0]
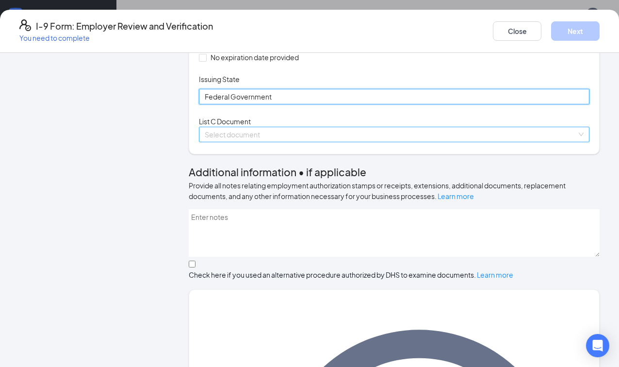
type input "Federal Government"
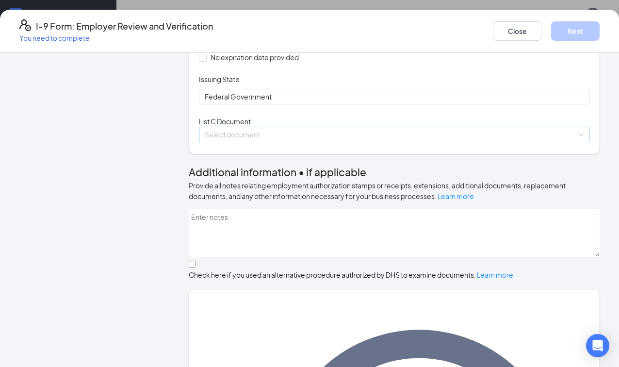
click at [305, 142] on input "search" at bounding box center [391, 134] width 372 height 15
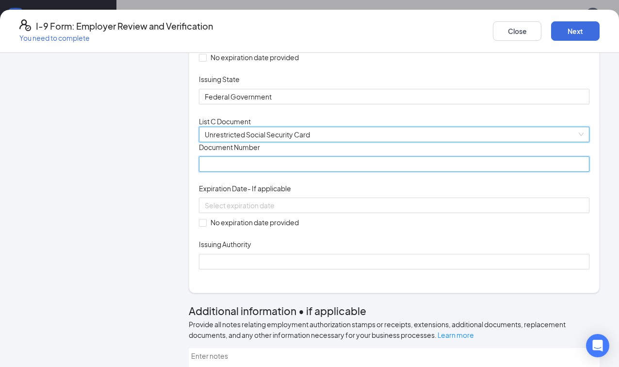
click at [265, 172] on input "Document Number" at bounding box center [394, 164] width 391 height 16
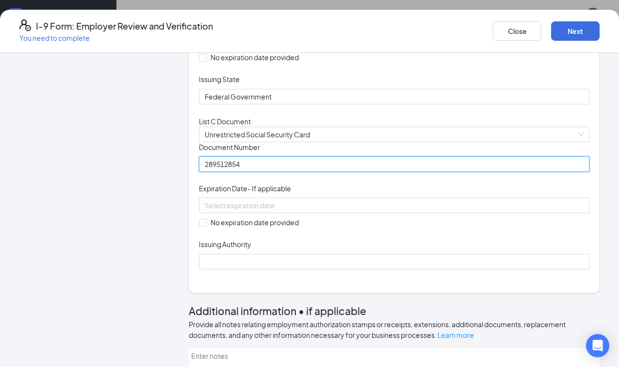
type input "289512854"
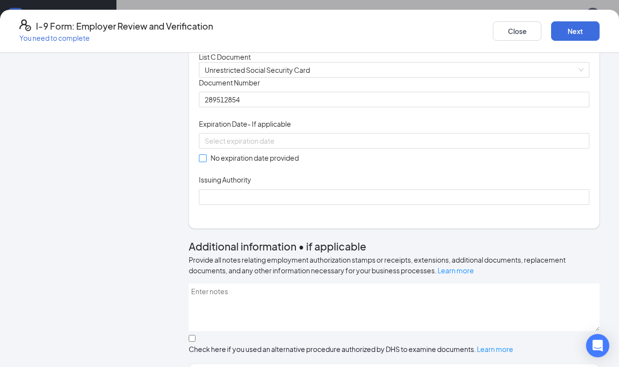
click at [201, 161] on input "No expiration date provided" at bounding box center [202, 157] width 7 height 7
checkbox input "true"
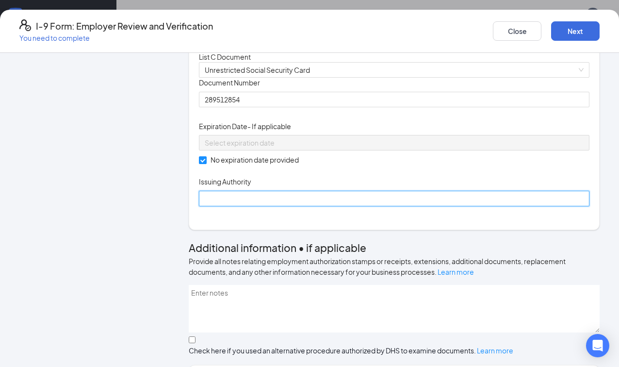
click at [237, 206] on input "Issuing Authority" at bounding box center [394, 199] width 391 height 16
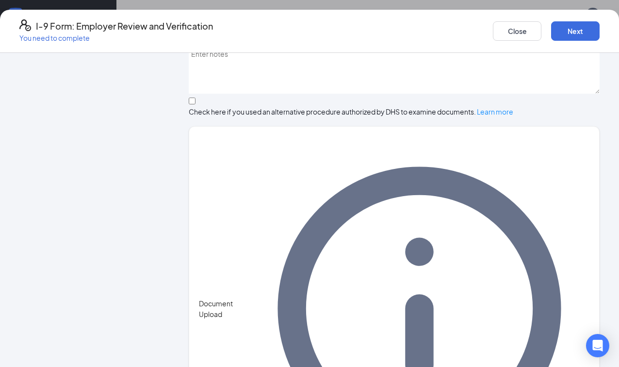
scroll to position [776, 0]
type input "social security"
click at [588, 24] on button "Next" at bounding box center [575, 30] width 49 height 19
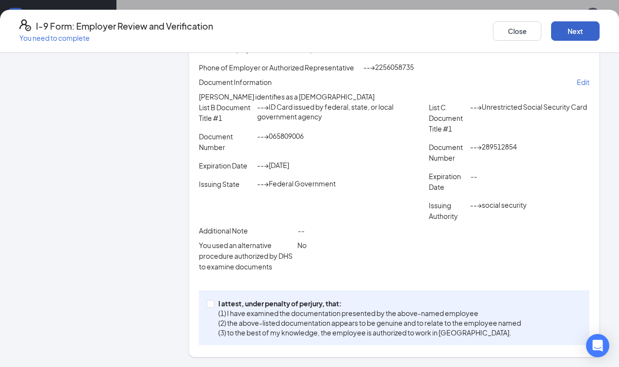
scroll to position [229, 0]
click at [210, 302] on input "I attest, under penalty of perjury, that: (1) I have examined the documentation…" at bounding box center [210, 303] width 7 height 7
checkbox input "true"
click at [577, 77] on p "Edit" at bounding box center [583, 82] width 13 height 10
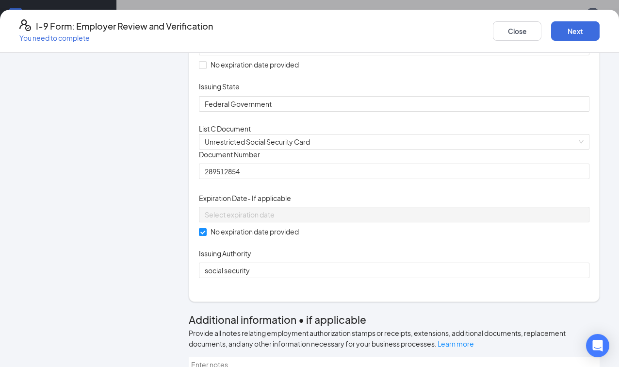
scroll to position [164, 0]
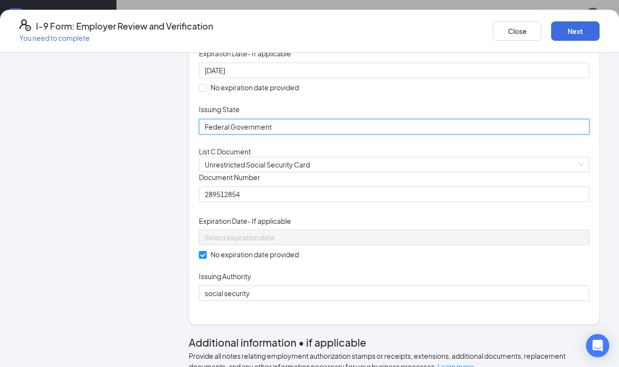
drag, startPoint x: 286, startPoint y: 202, endPoint x: 150, endPoint y: 208, distance: 136.5
type input "i"
type input "U.S. citizenship and Immigration Services"
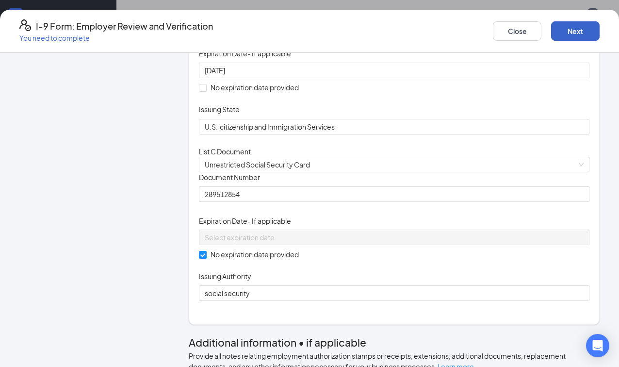
click at [579, 28] on button "Next" at bounding box center [575, 30] width 49 height 19
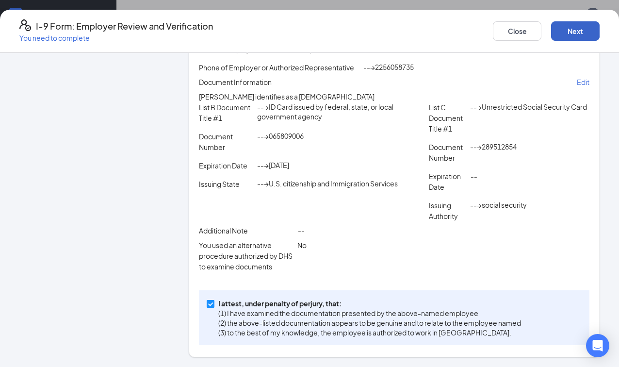
click at [577, 33] on button "Next" at bounding box center [575, 30] width 49 height 19
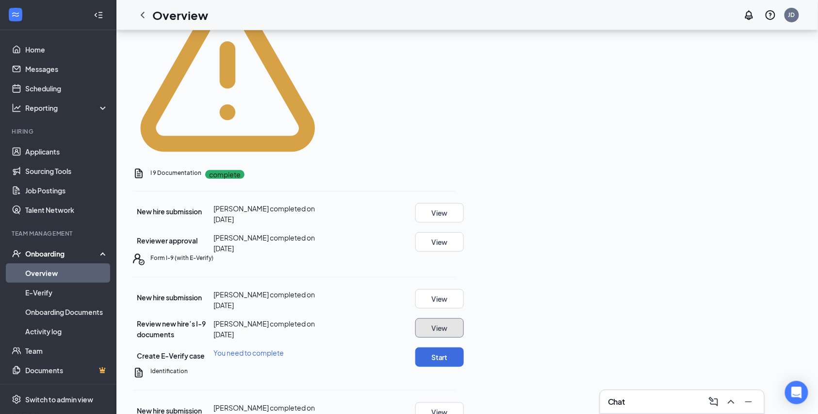
scroll to position [189, 0]
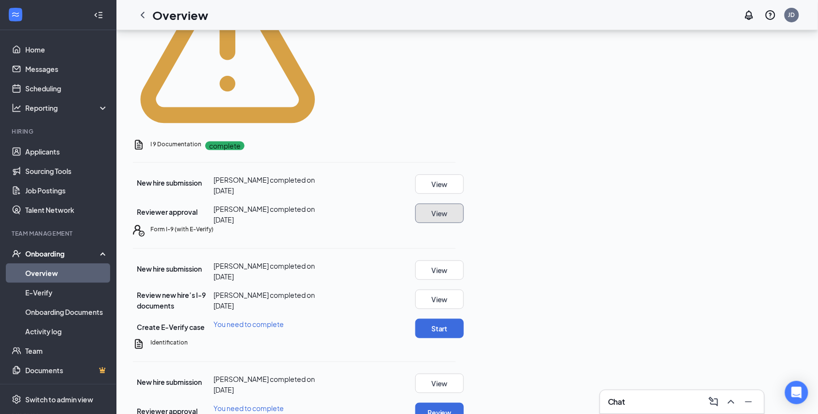
click at [464, 203] on button "View" at bounding box center [440, 212] width 49 height 19
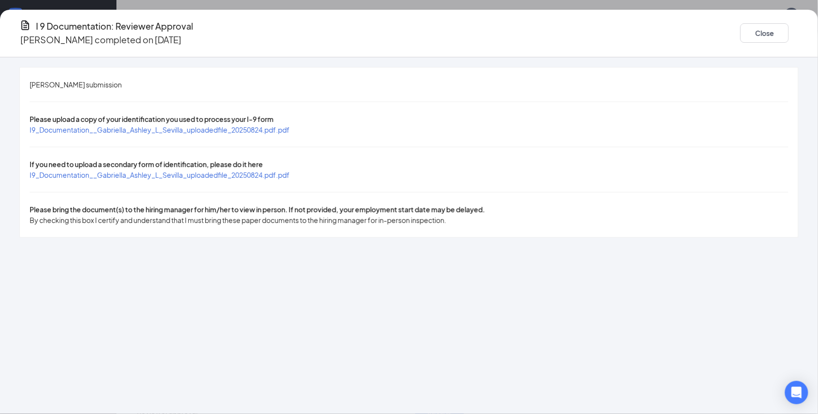
click at [290, 170] on span "I9_Documentation__Gabriella_Ashley_L_Sevilla_uploadedfile_20250824.pdf.pdf" at bounding box center [160, 174] width 260 height 9
click at [741, 31] on button "Close" at bounding box center [765, 32] width 49 height 19
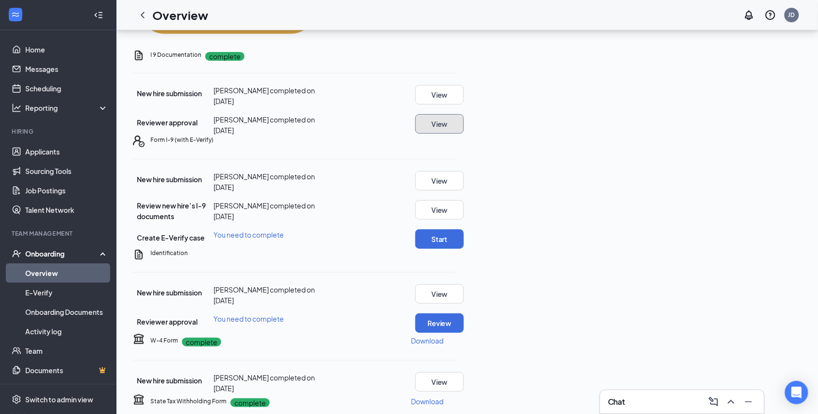
scroll to position [301, 0]
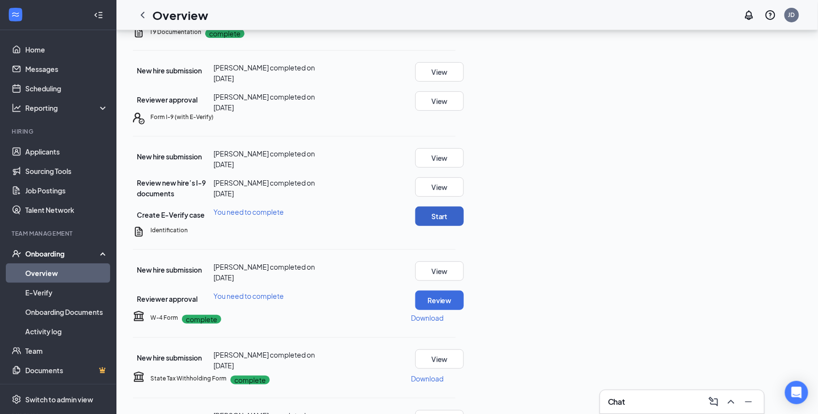
click at [464, 206] on button "Start" at bounding box center [440, 215] width 49 height 19
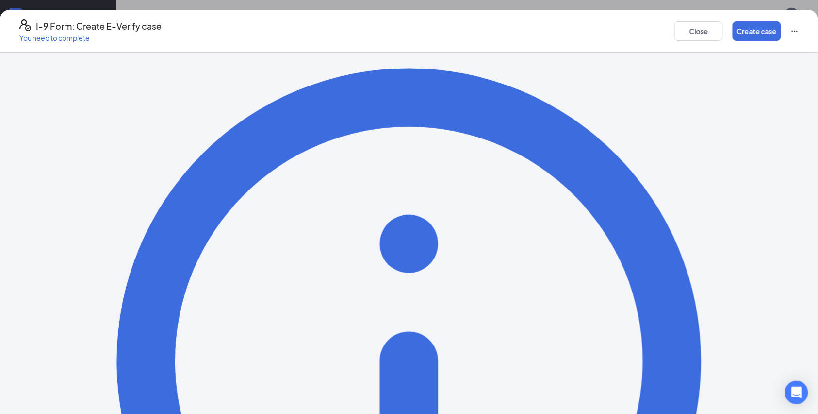
scroll to position [201, 0]
click at [733, 30] on button "Create case" at bounding box center [757, 30] width 49 height 19
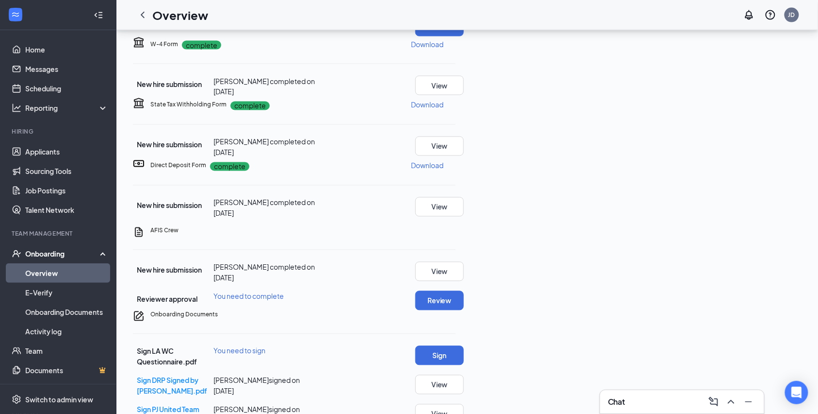
scroll to position [525, 0]
click at [464, 290] on button "Review" at bounding box center [440, 299] width 49 height 19
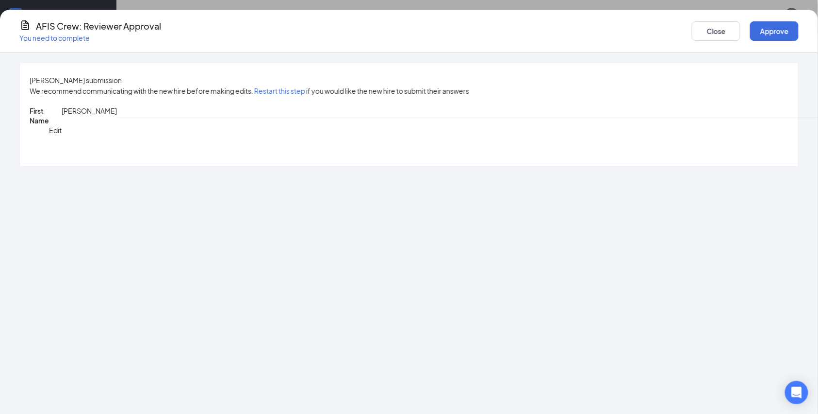
scroll to position [323, 0]
click at [750, 30] on button "Approve" at bounding box center [774, 30] width 49 height 19
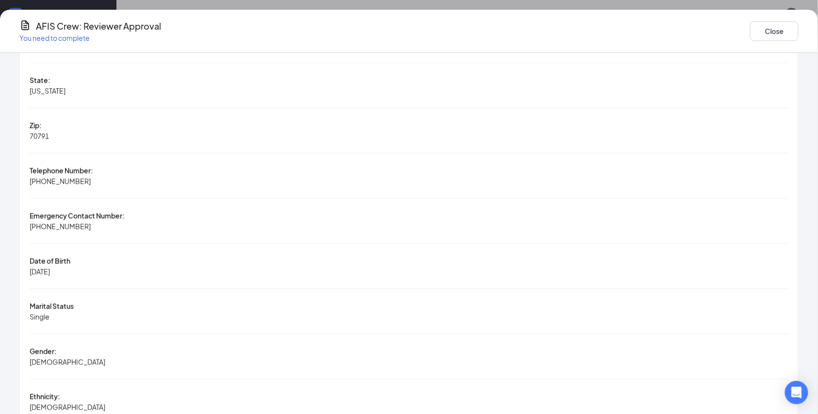
scroll to position [783, 0]
click at [750, 30] on button "Close" at bounding box center [774, 30] width 49 height 19
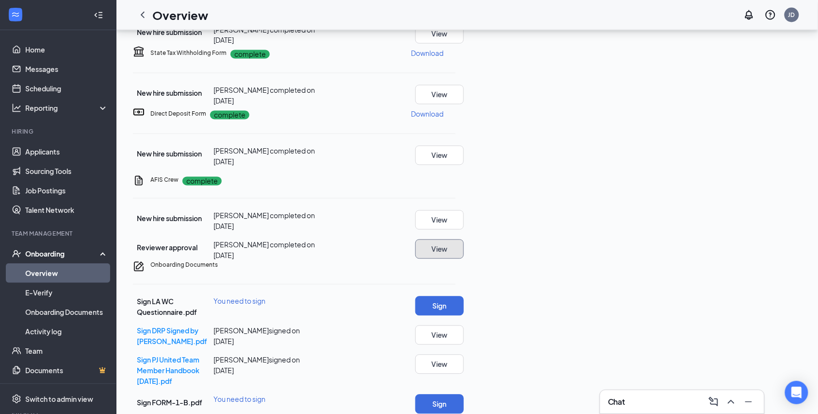
scroll to position [608, 0]
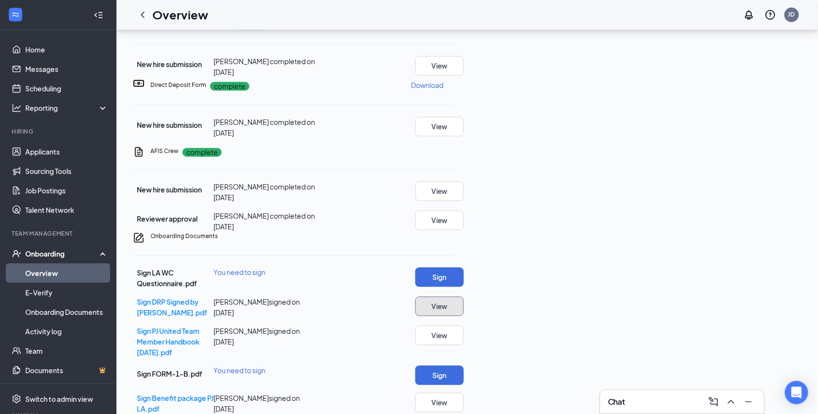
click at [464, 297] on button "View" at bounding box center [440, 306] width 49 height 19
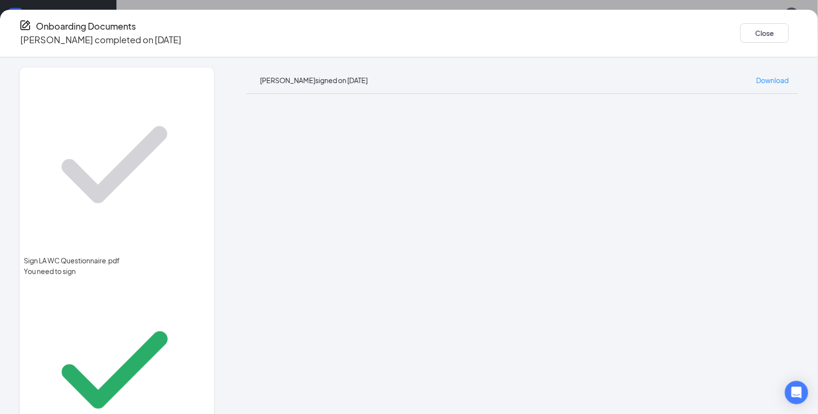
click at [109, 266] on div "You need to sign" at bounding box center [117, 271] width 186 height 11
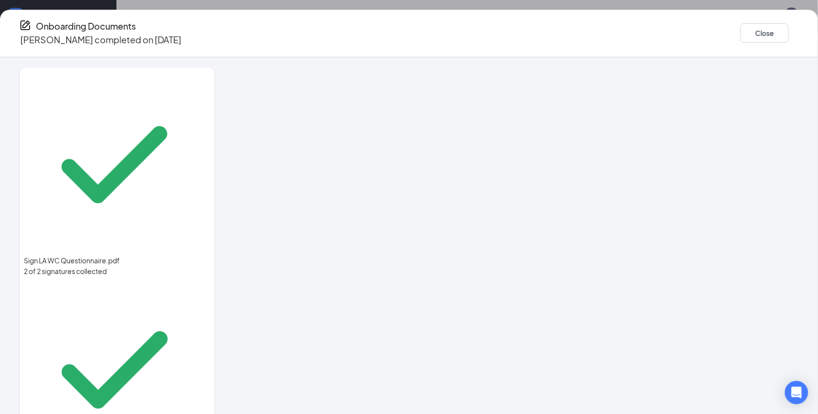
click at [741, 26] on button "Close" at bounding box center [765, 32] width 49 height 19
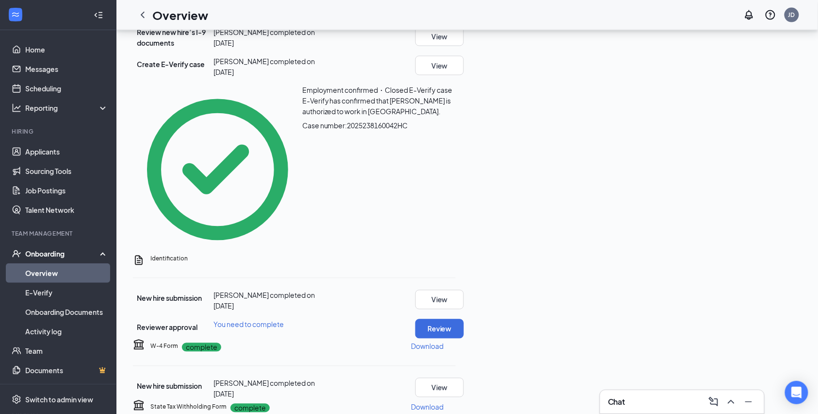
scroll to position [525, 0]
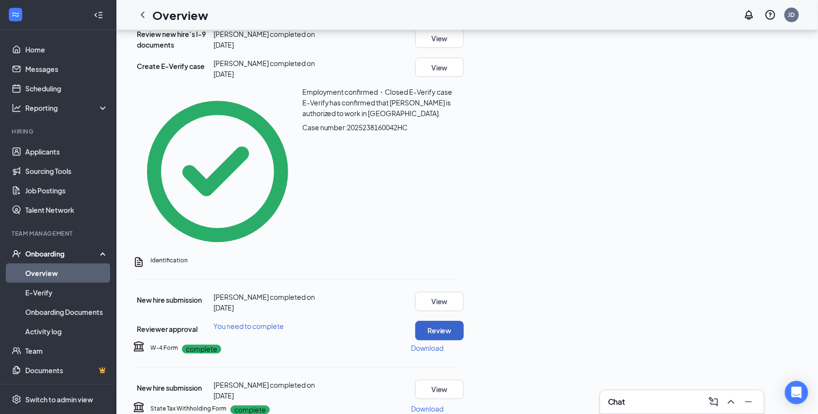
click at [464, 321] on button "Review" at bounding box center [440, 330] width 49 height 19
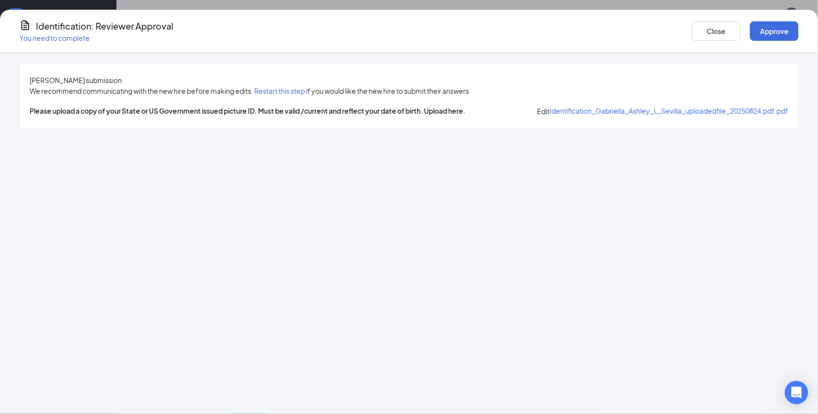
click at [550, 115] on span "Identification_Gabriella_Ashley_L_Sevilla_uploadedfile_20250824.pdf.pdf" at bounding box center [669, 110] width 239 height 9
click at [750, 28] on button "Approve" at bounding box center [774, 30] width 49 height 19
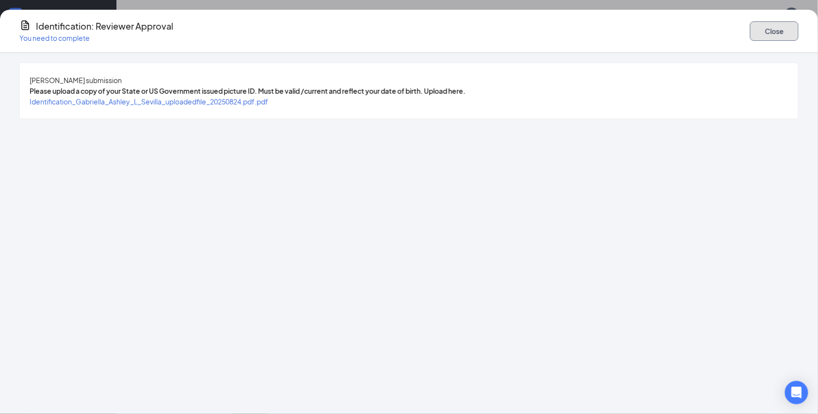
click at [750, 28] on button "Close" at bounding box center [774, 30] width 49 height 19
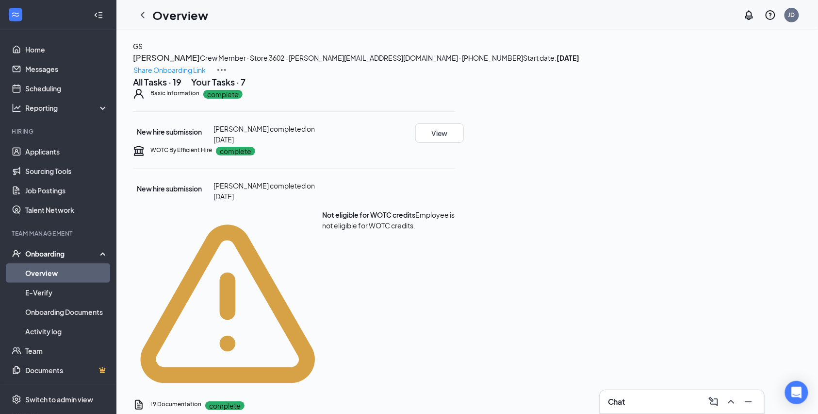
scroll to position [0, 0]
